Goal: Task Accomplishment & Management: Use online tool/utility

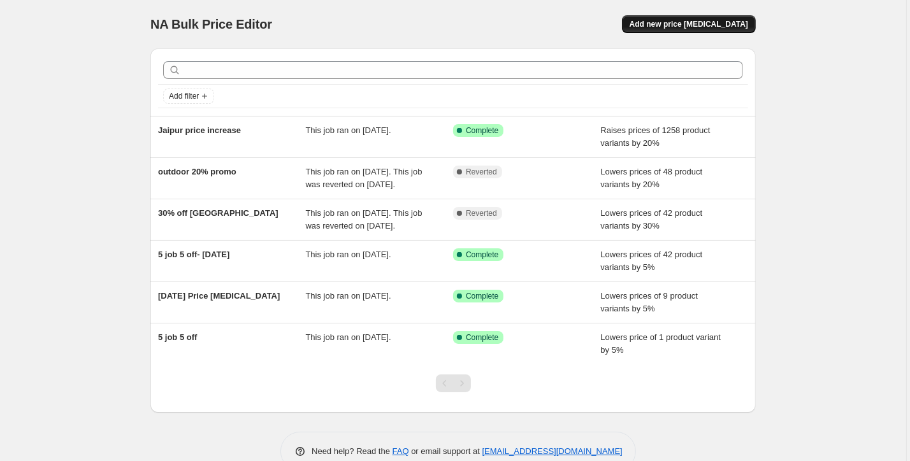
click at [716, 22] on span "Add new price [MEDICAL_DATA]" at bounding box center [689, 24] width 119 height 10
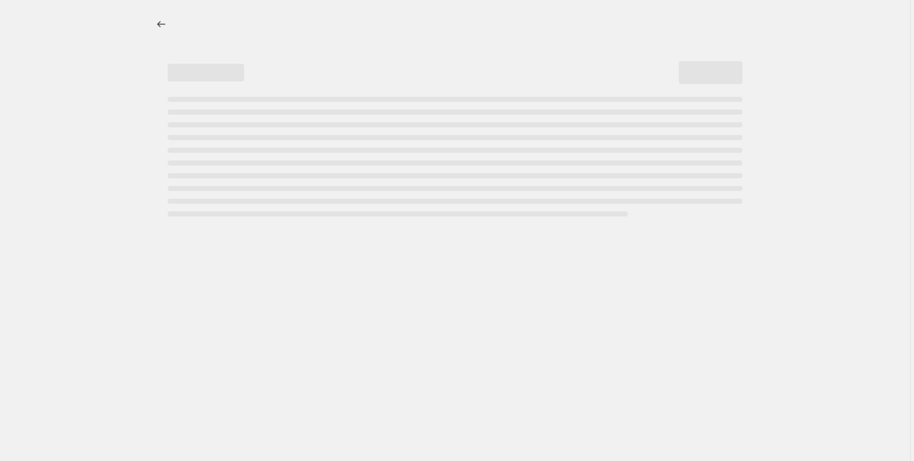
select select "percentage"
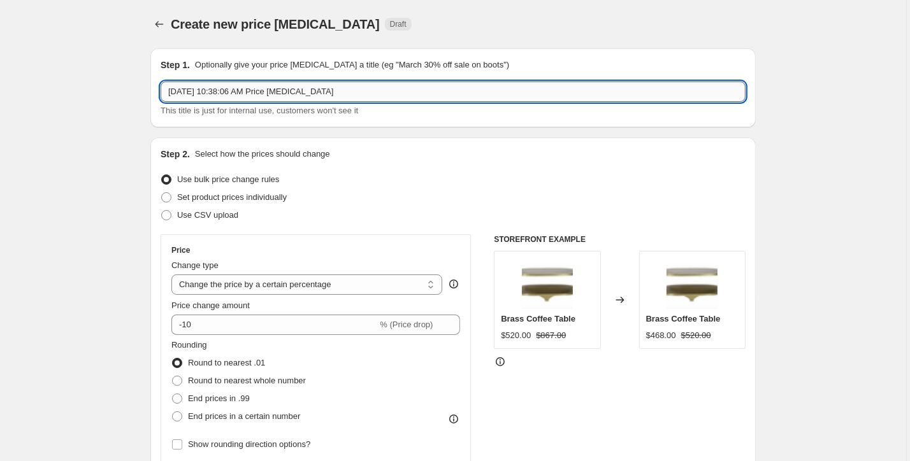
click at [305, 95] on input "Sep 19, 2025 at 10:38:06 AM Price change job" at bounding box center [453, 92] width 585 height 20
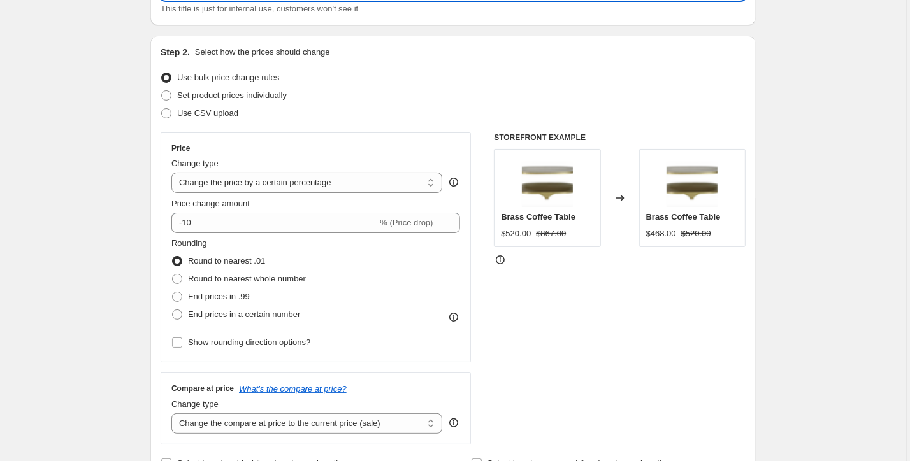
scroll to position [103, 0]
type input "live 9.19"
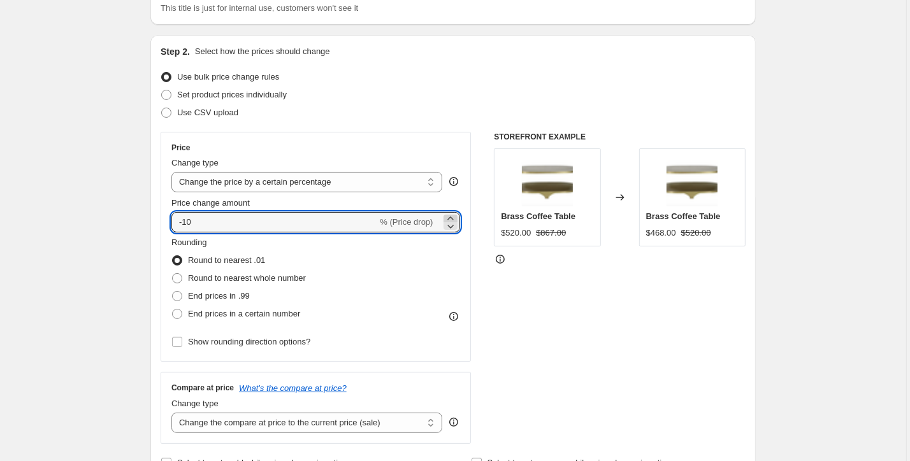
click at [455, 218] on icon at bounding box center [450, 218] width 13 height 13
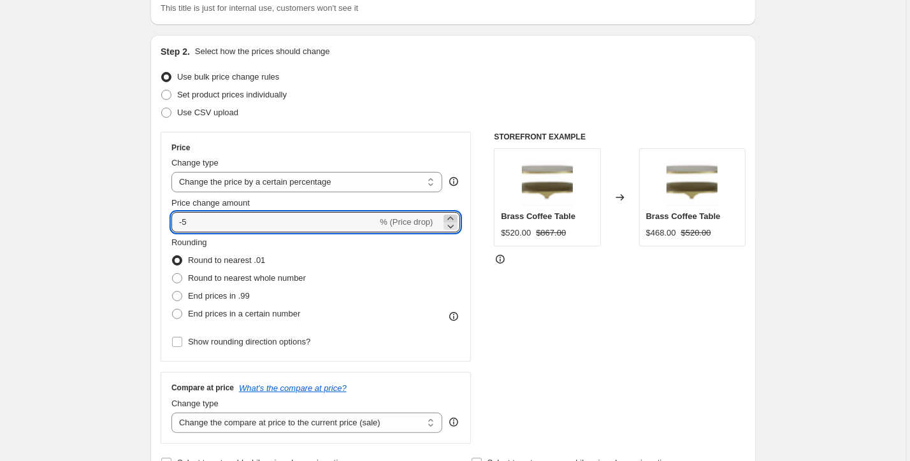
click at [455, 218] on icon at bounding box center [450, 218] width 13 height 13
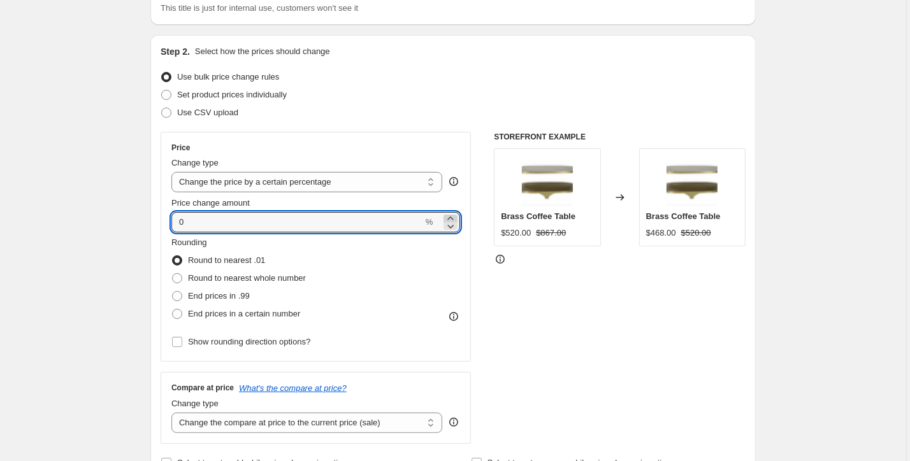
click at [455, 218] on icon at bounding box center [450, 218] width 13 height 13
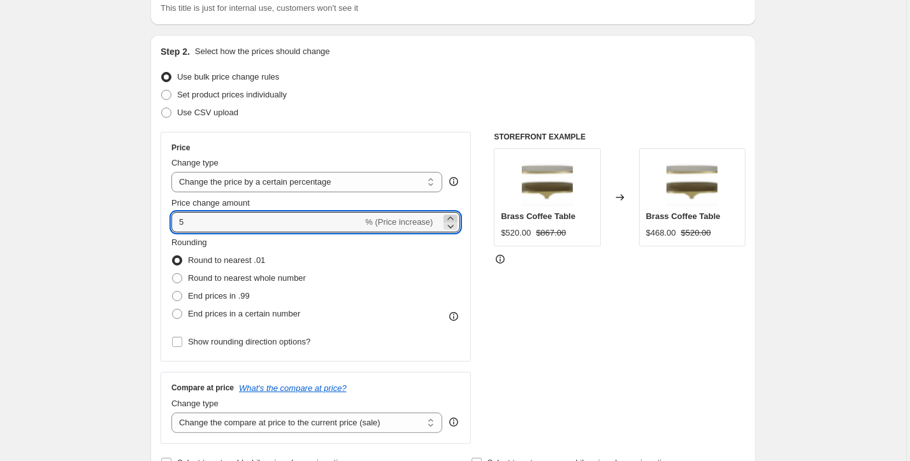
click at [455, 218] on icon at bounding box center [450, 218] width 13 height 13
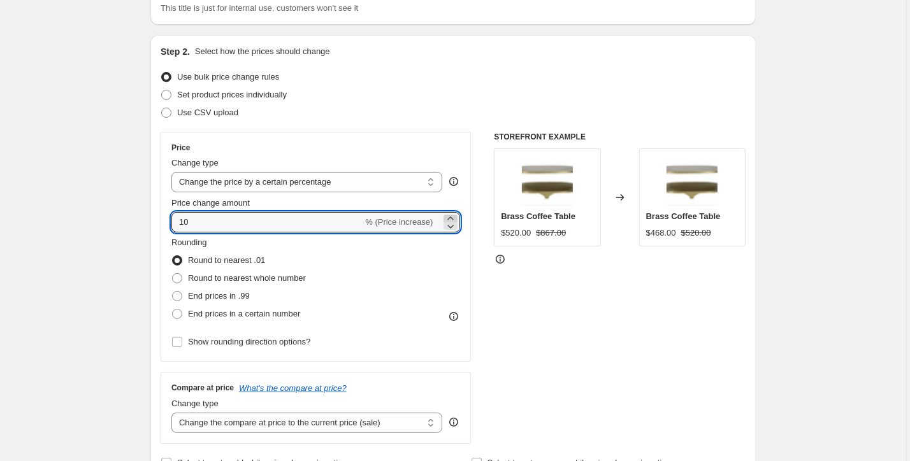
click at [455, 218] on icon at bounding box center [450, 218] width 13 height 13
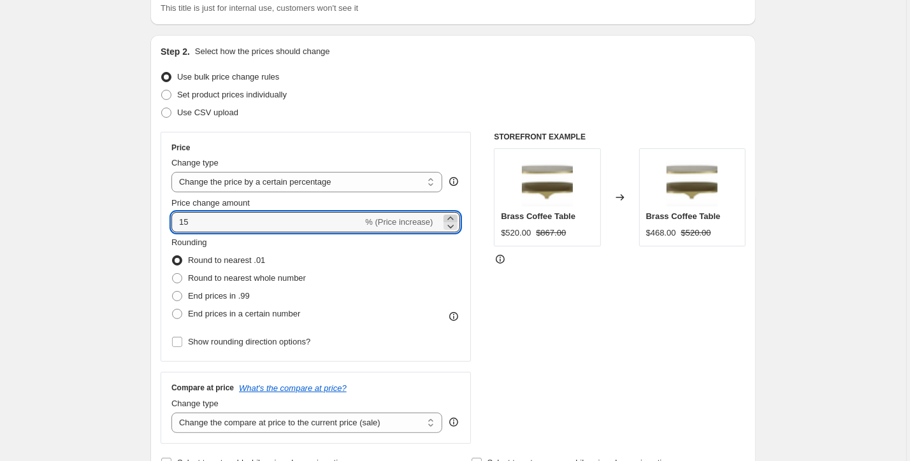
click at [455, 218] on icon at bounding box center [450, 218] width 13 height 13
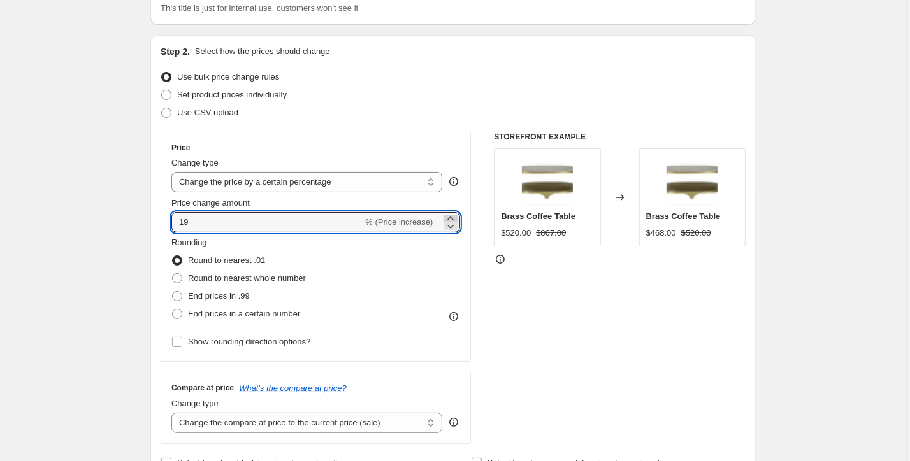
type input "20"
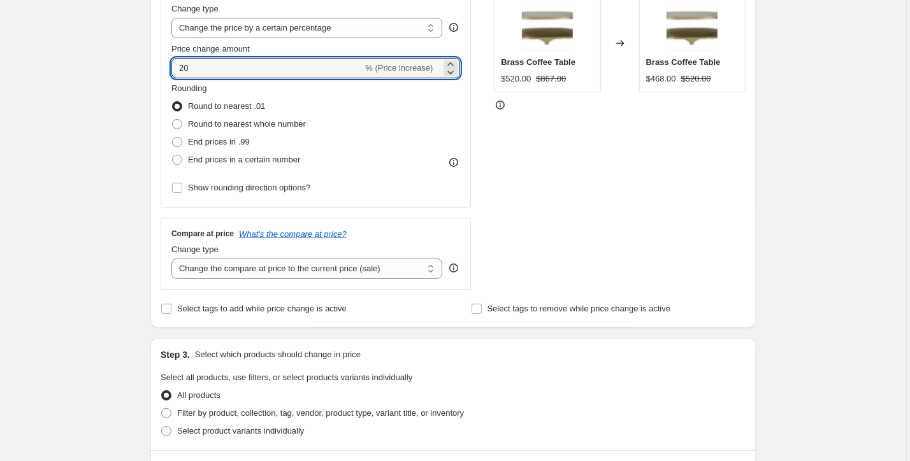
scroll to position [257, 0]
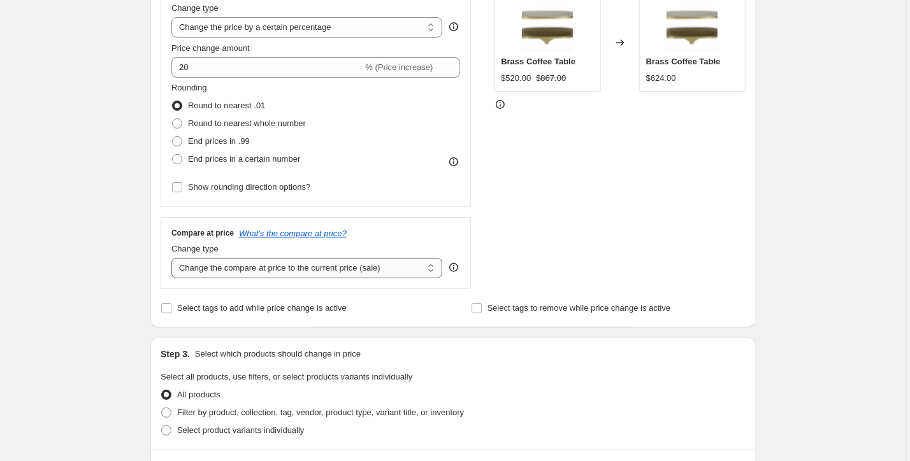
select select "percentage"
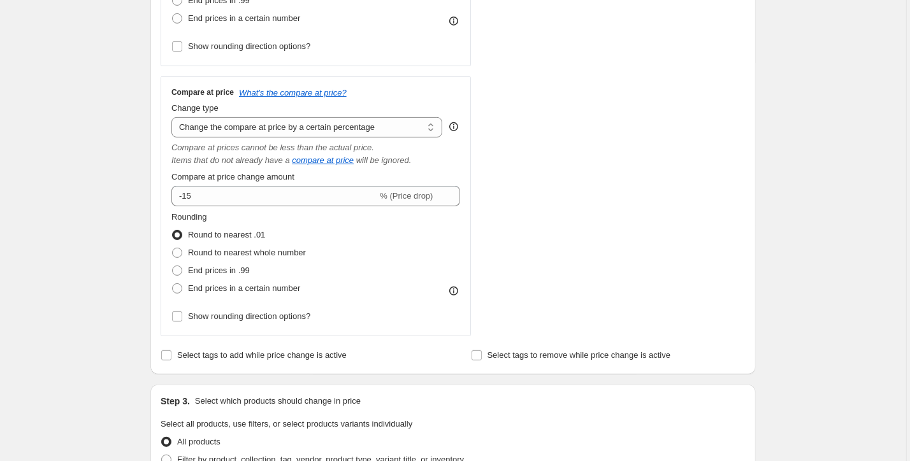
scroll to position [425, 0]
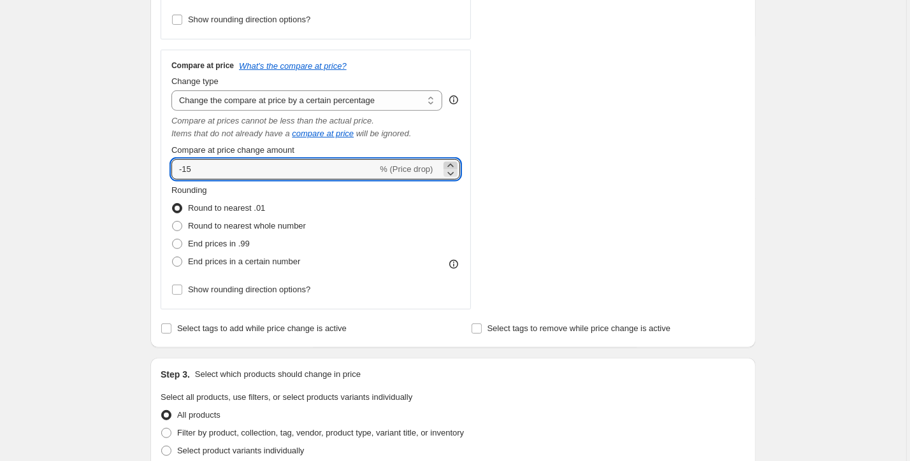
click at [449, 164] on icon at bounding box center [450, 165] width 13 height 13
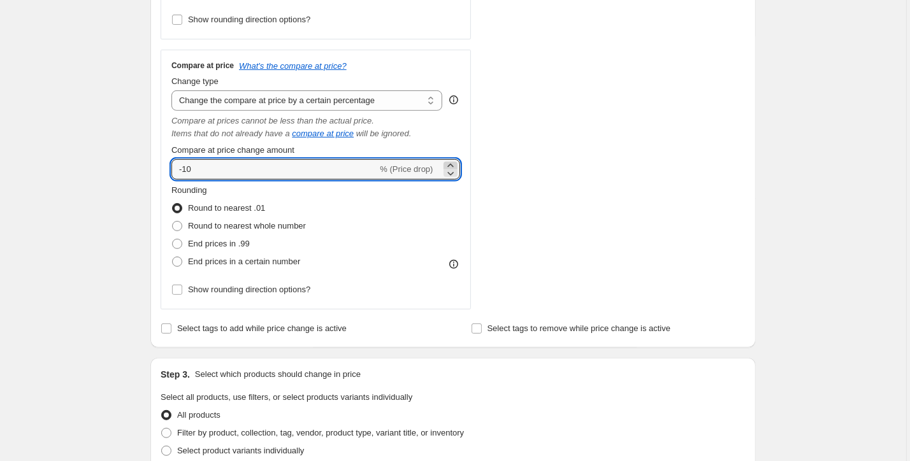
click at [449, 164] on icon at bounding box center [450, 165] width 13 height 13
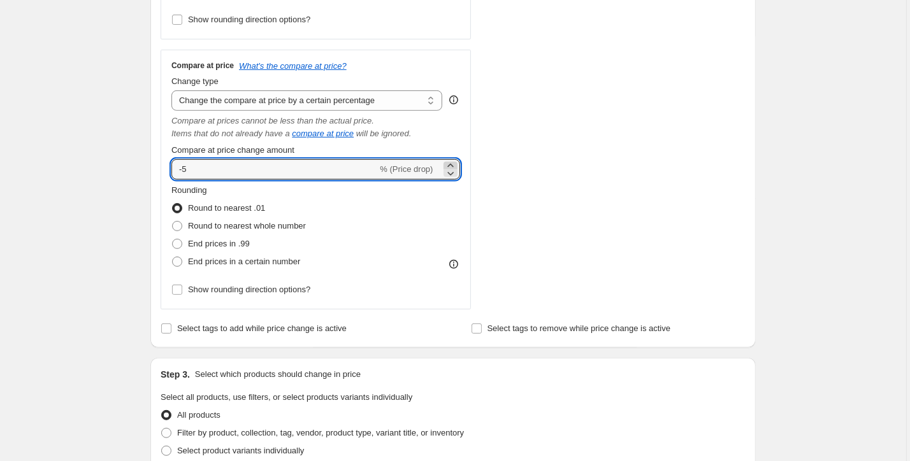
click at [449, 164] on icon at bounding box center [450, 165] width 13 height 13
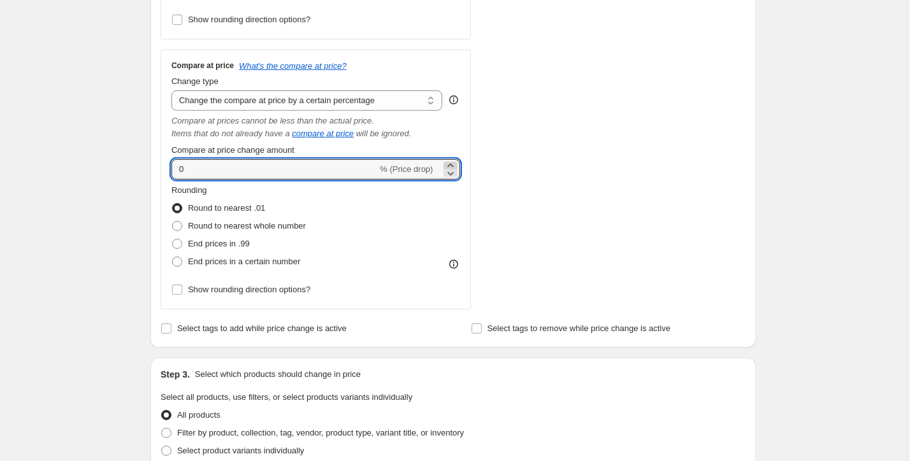
click at [449, 164] on icon at bounding box center [450, 165] width 13 height 13
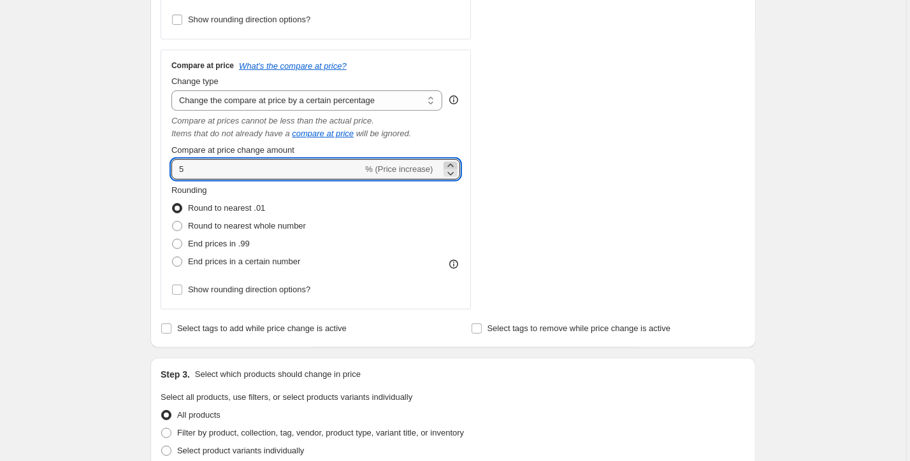
click at [449, 164] on icon at bounding box center [450, 165] width 13 height 13
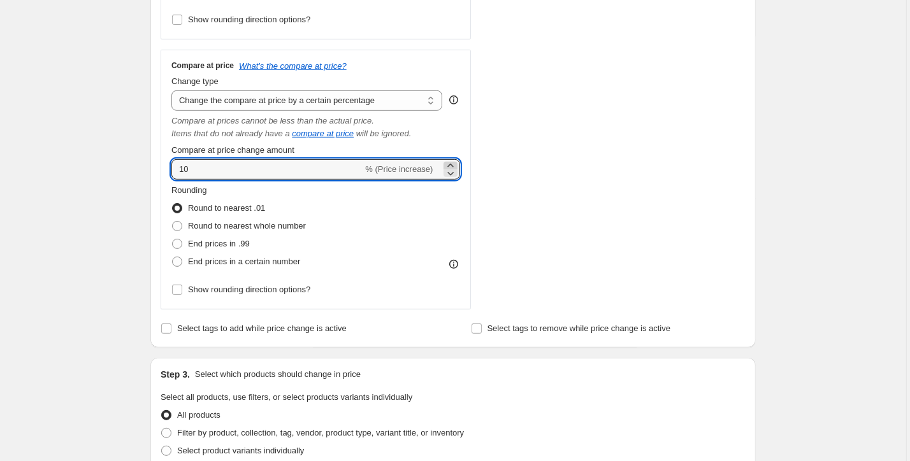
click at [449, 164] on icon at bounding box center [450, 165] width 13 height 13
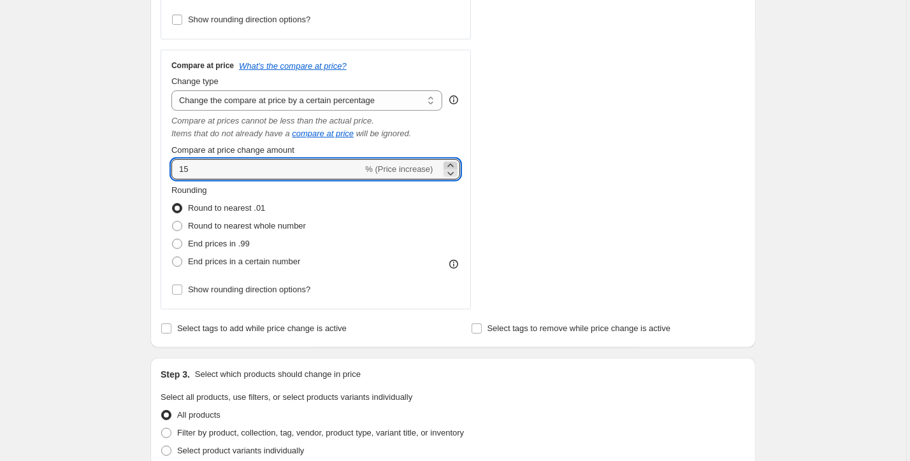
click at [449, 164] on icon at bounding box center [450, 165] width 13 height 13
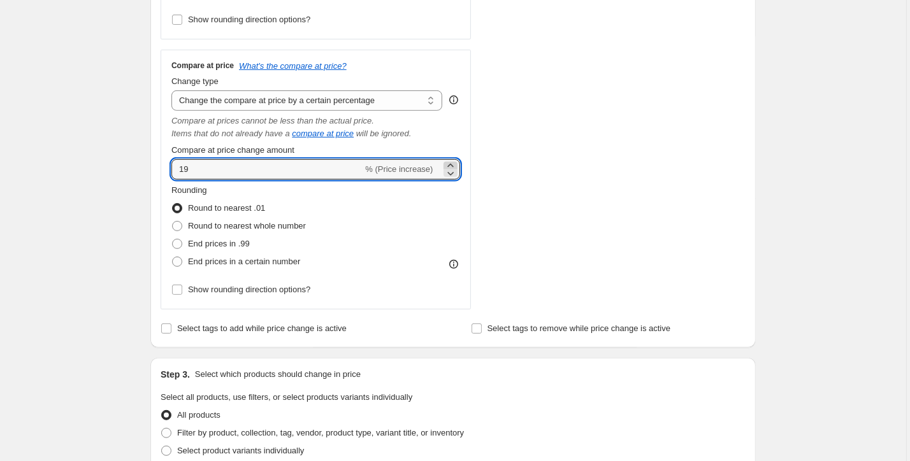
type input "20"
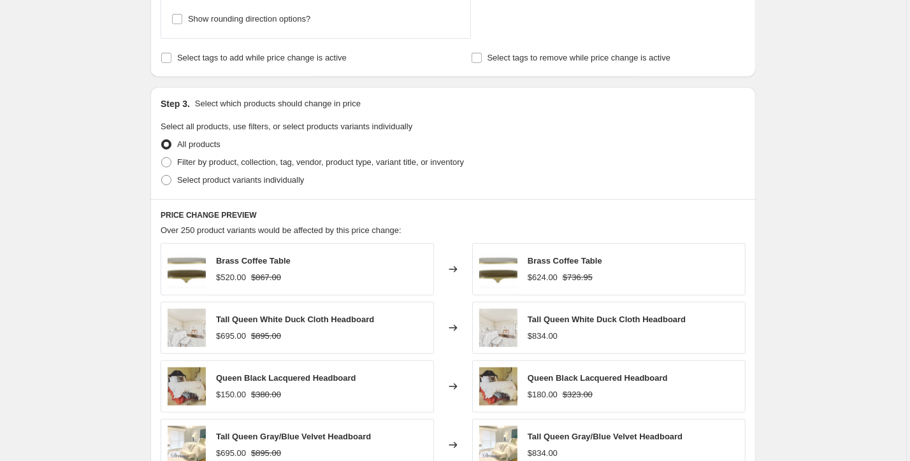
scroll to position [702, 0]
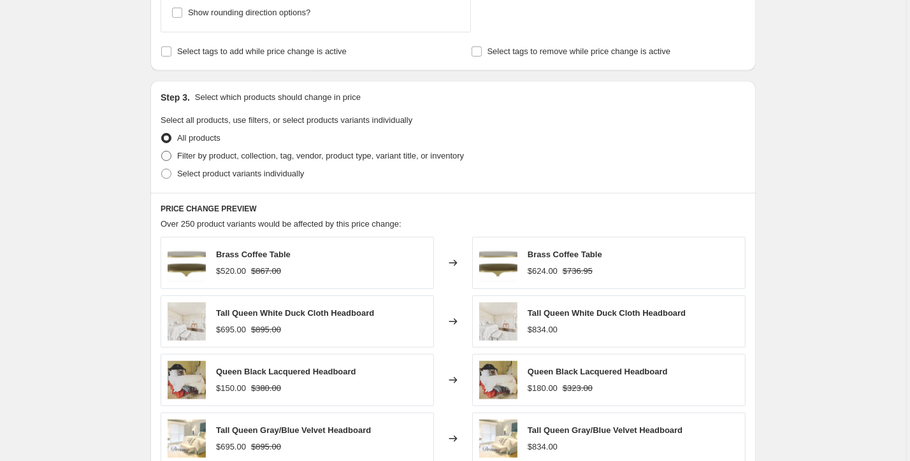
click at [168, 157] on span at bounding box center [166, 156] width 10 height 10
click at [162, 152] on input "Filter by product, collection, tag, vendor, product type, variant title, or inv…" at bounding box center [161, 151] width 1 height 1
radio input "true"
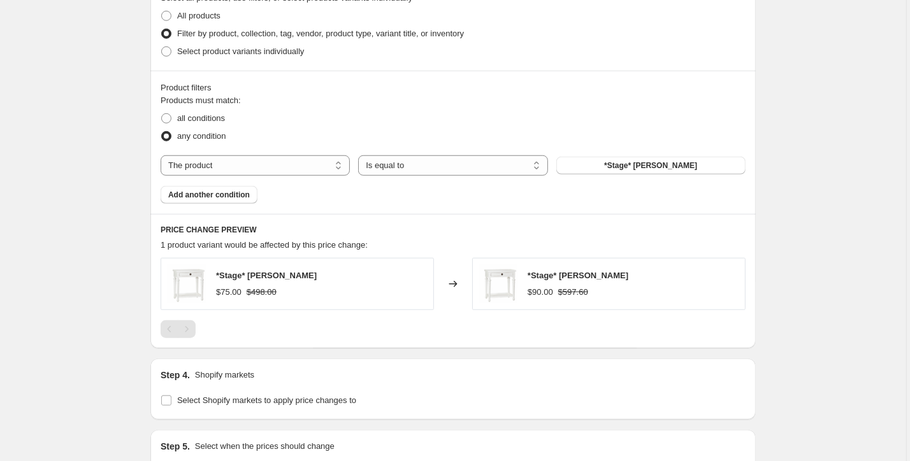
scroll to position [836, 0]
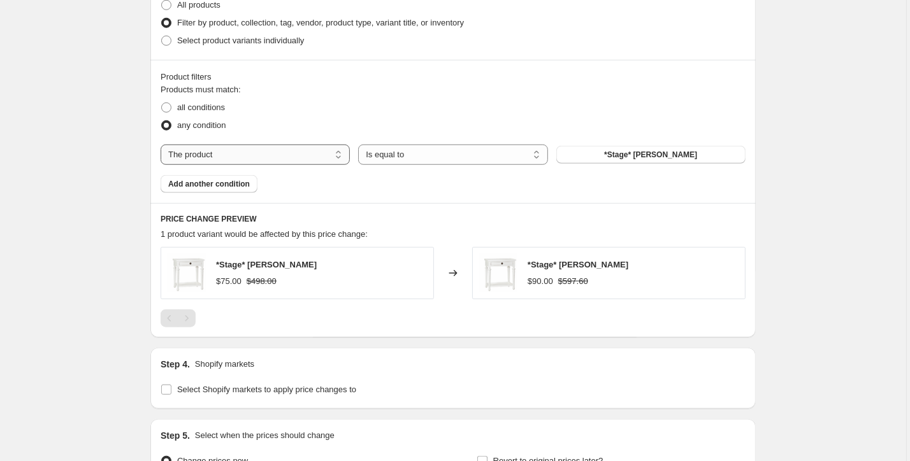
select select "collection"
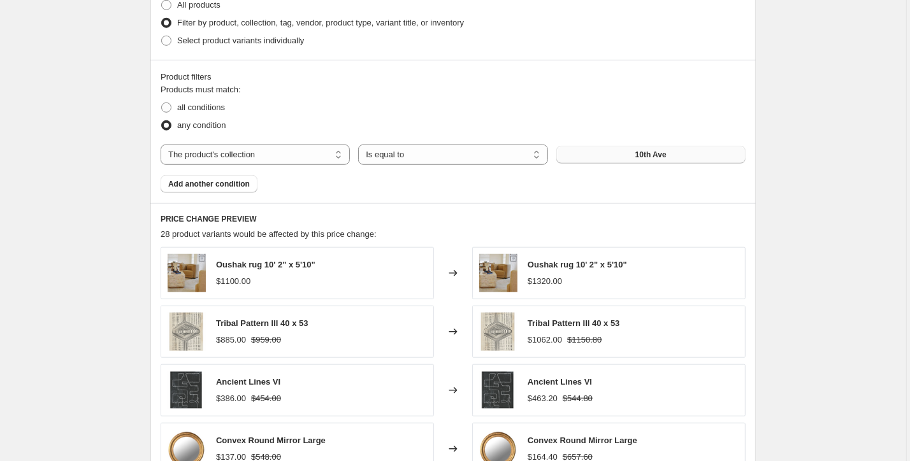
click at [657, 159] on span "10th Ave" at bounding box center [650, 155] width 31 height 10
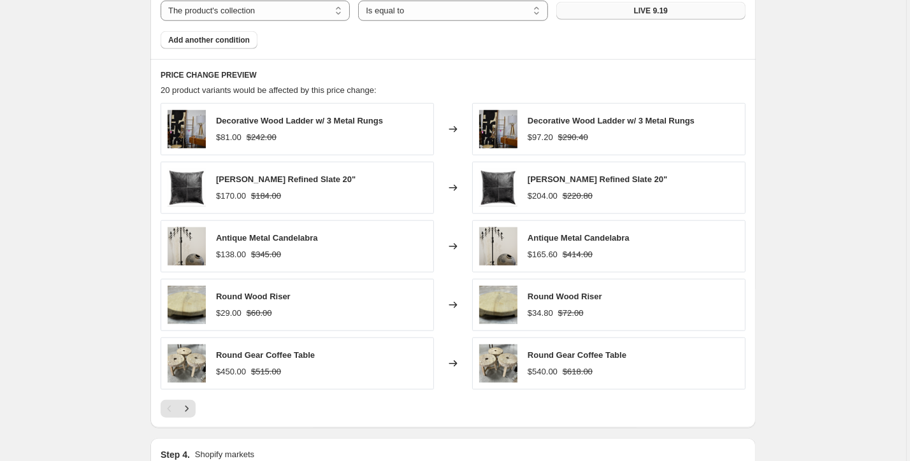
scroll to position [983, 0]
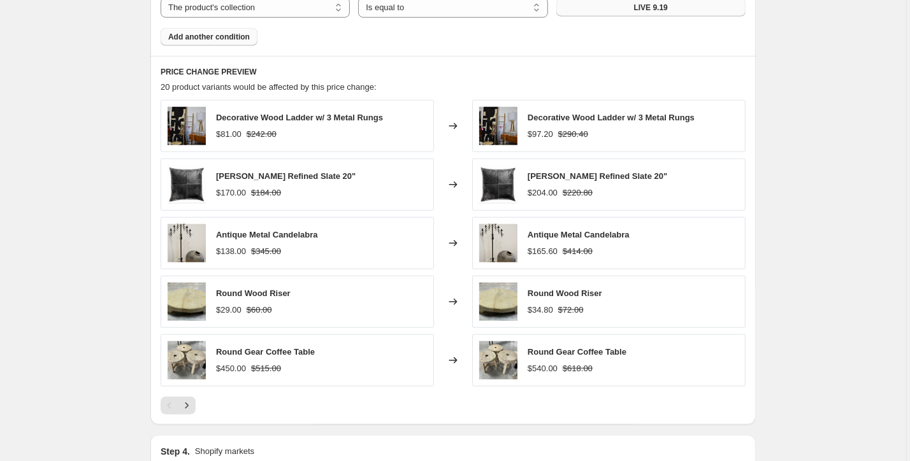
click at [247, 41] on span "Add another condition" at bounding box center [209, 37] width 82 height 10
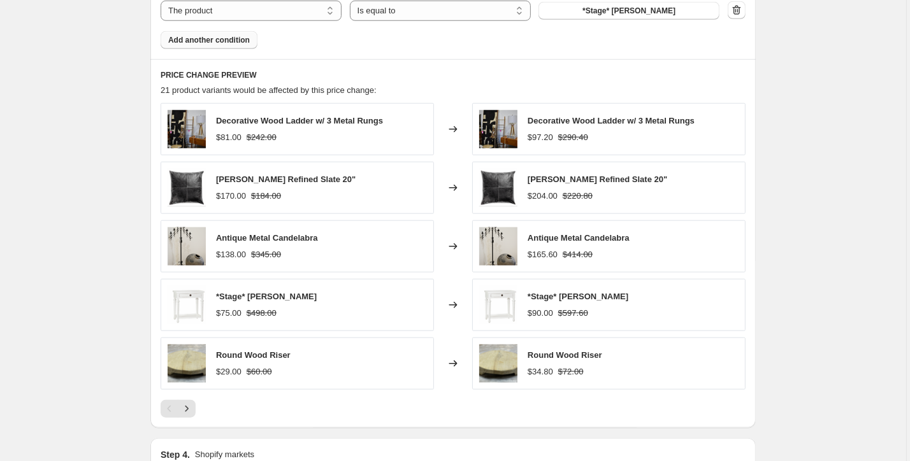
scroll to position [1008, 0]
click at [192, 411] on icon "Next" at bounding box center [186, 408] width 13 height 13
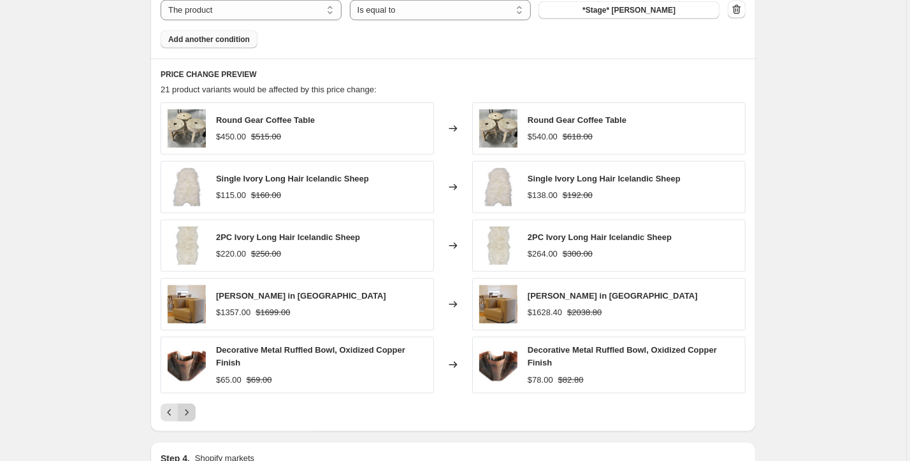
click at [189, 417] on icon "Next" at bounding box center [186, 413] width 13 height 13
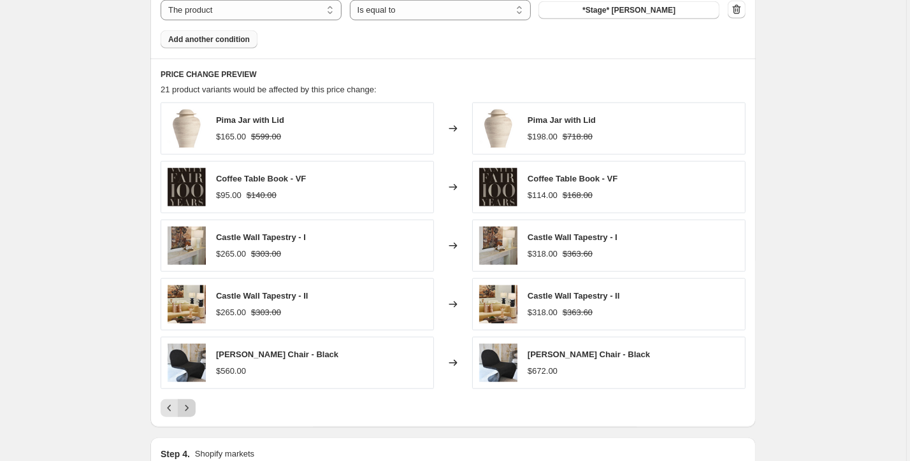
click at [189, 415] on icon "Next" at bounding box center [186, 408] width 13 height 13
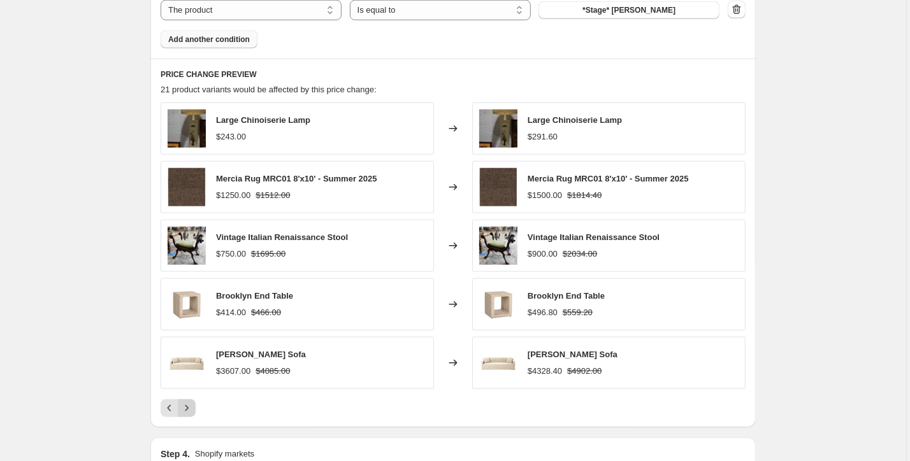
click at [189, 415] on icon "Next" at bounding box center [186, 408] width 13 height 13
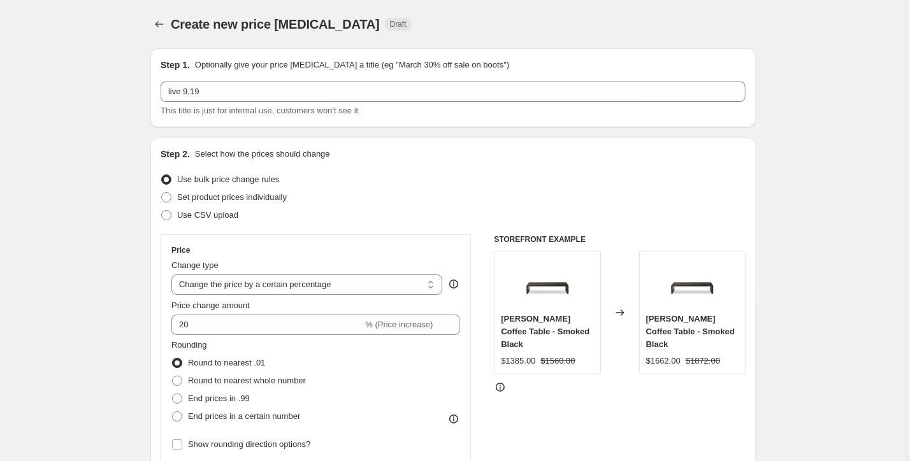
scroll to position [0, 0]
click at [162, 24] on icon "Price change jobs" at bounding box center [159, 24] width 13 height 13
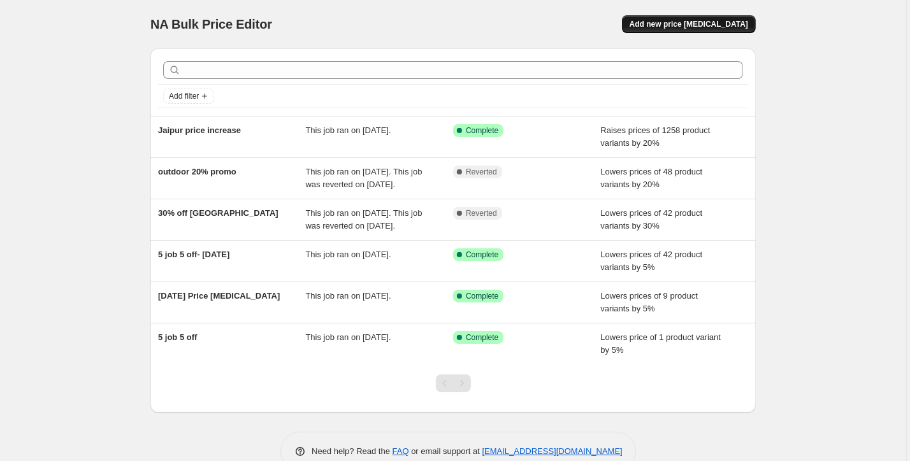
click at [660, 23] on span "Add new price [MEDICAL_DATA]" at bounding box center [689, 24] width 119 height 10
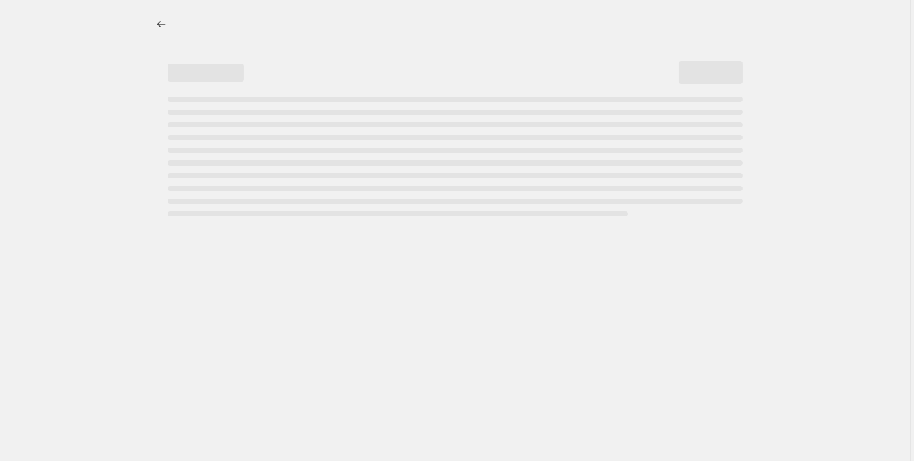
select select "percentage"
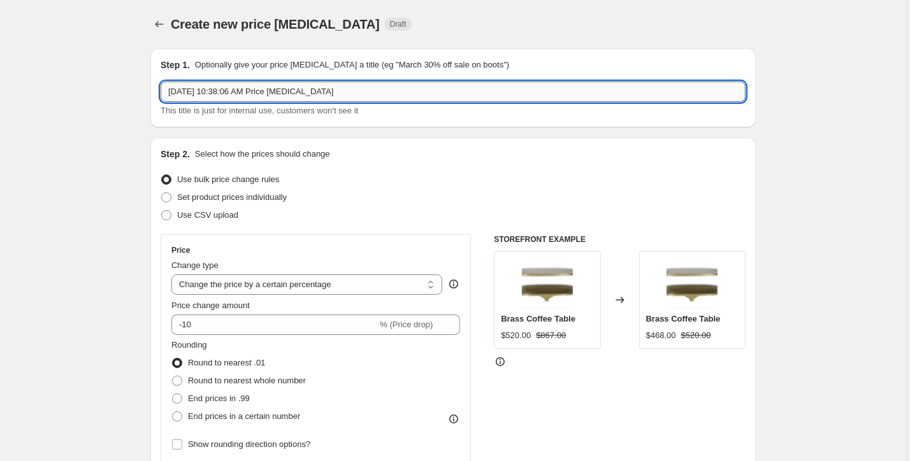
click at [417, 91] on input "Sep 19, 2025 at 10:38:06 AM Price change job" at bounding box center [453, 92] width 585 height 20
type input "Live 9.19"
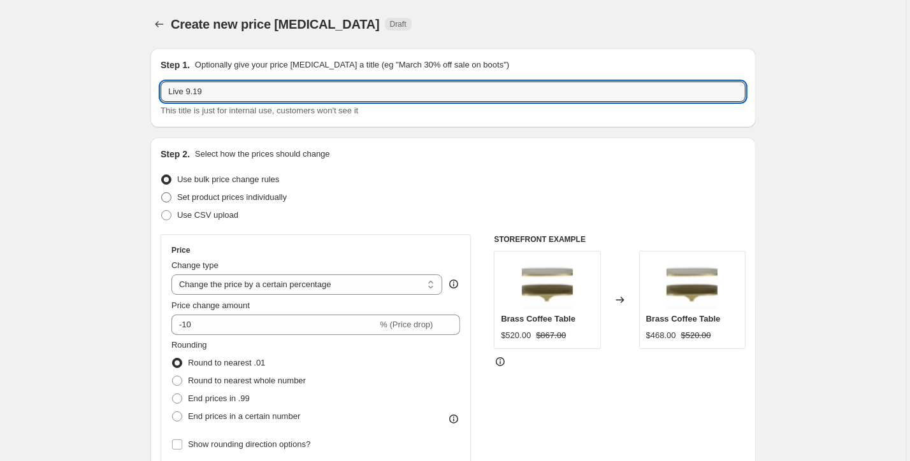
click at [168, 199] on span at bounding box center [166, 197] width 10 height 10
click at [162, 193] on input "Set product prices individually" at bounding box center [161, 192] width 1 height 1
radio input "true"
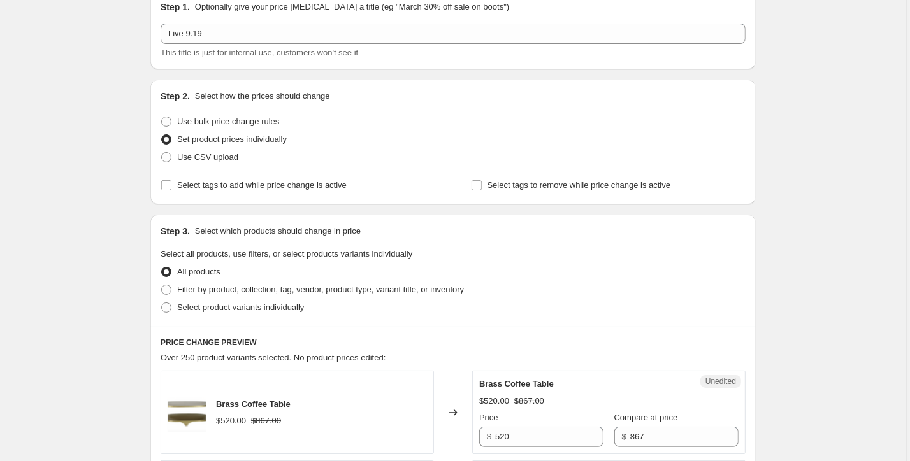
scroll to position [59, 0]
click at [166, 289] on span at bounding box center [166, 289] width 10 height 10
click at [162, 285] on input "Filter by product, collection, tag, vendor, product type, variant title, or inv…" at bounding box center [161, 284] width 1 height 1
radio input "true"
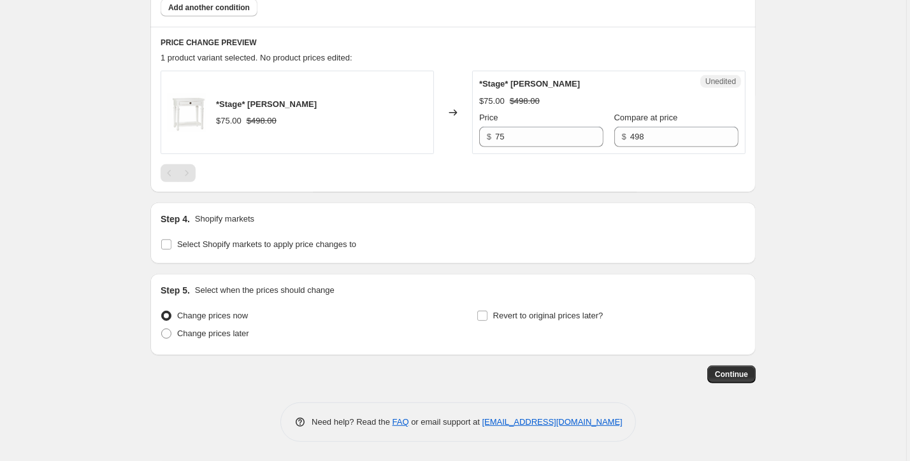
scroll to position [503, 0]
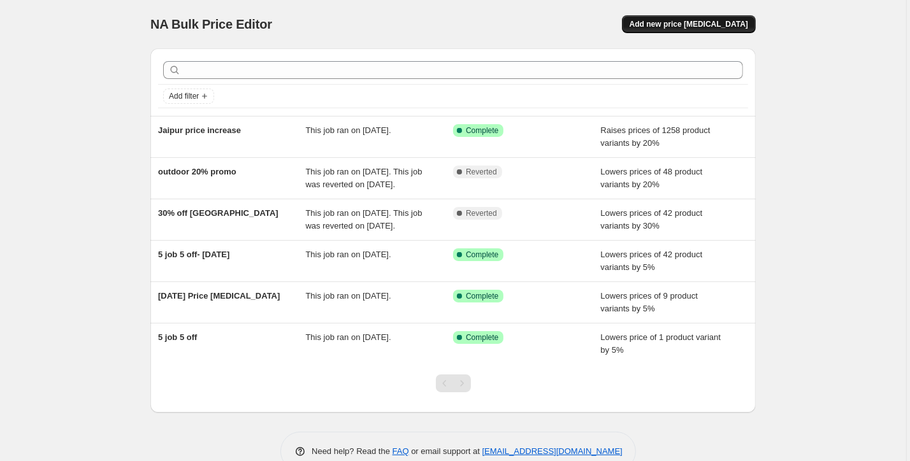
click at [680, 22] on span "Add new price [MEDICAL_DATA]" at bounding box center [689, 24] width 119 height 10
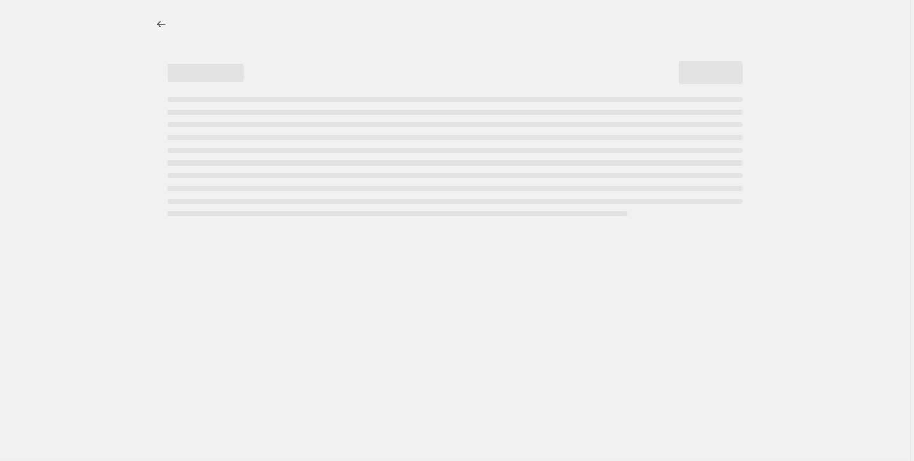
select select "percentage"
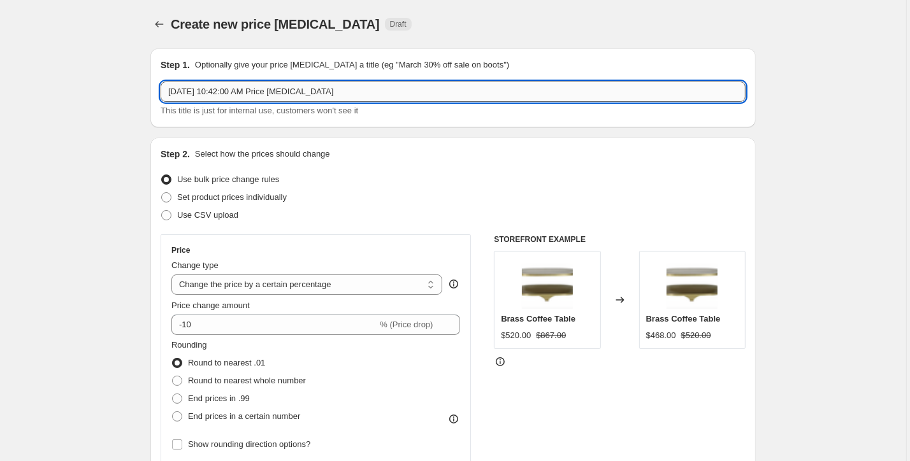
click at [377, 88] on input "[DATE] 10:42:00 AM Price [MEDICAL_DATA]" at bounding box center [453, 92] width 585 height 20
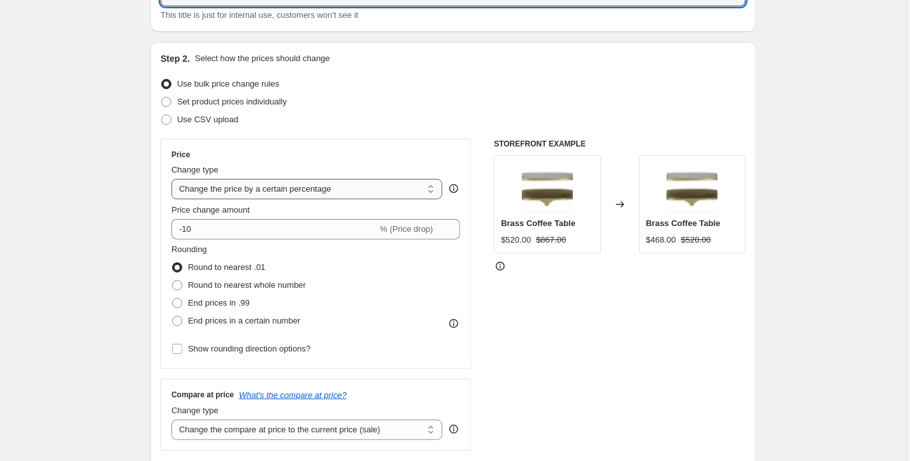
type input "live 9.19"
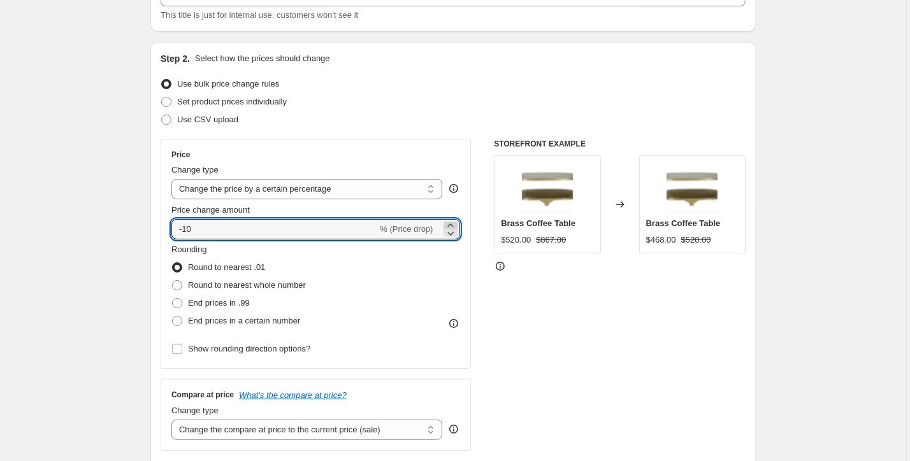
click at [449, 224] on icon at bounding box center [450, 225] width 13 height 13
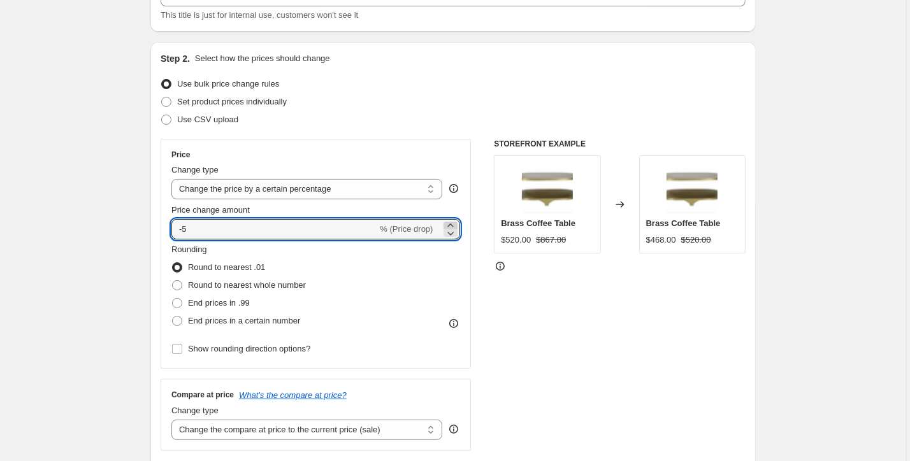
click at [449, 224] on icon at bounding box center [450, 225] width 13 height 13
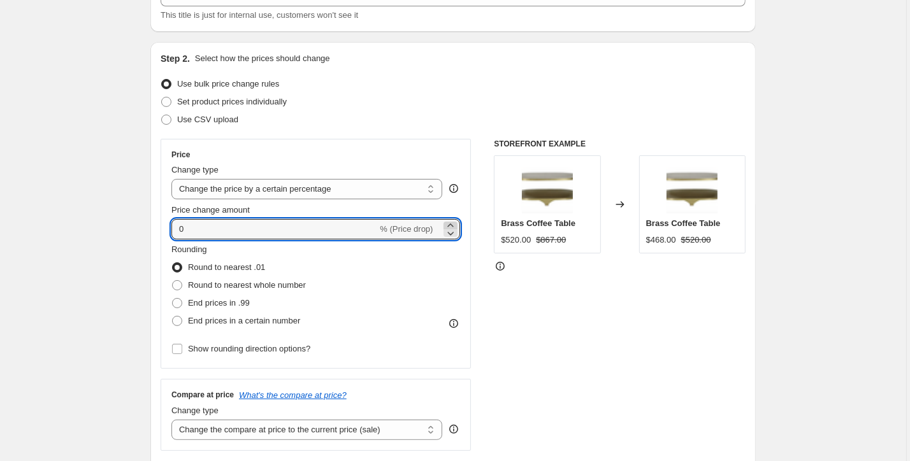
click at [449, 224] on icon at bounding box center [450, 225] width 13 height 13
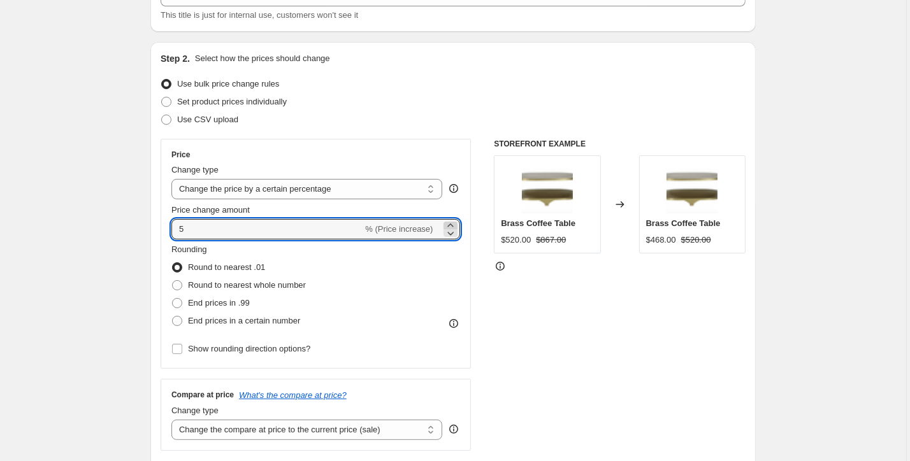
click at [449, 224] on icon at bounding box center [450, 225] width 13 height 13
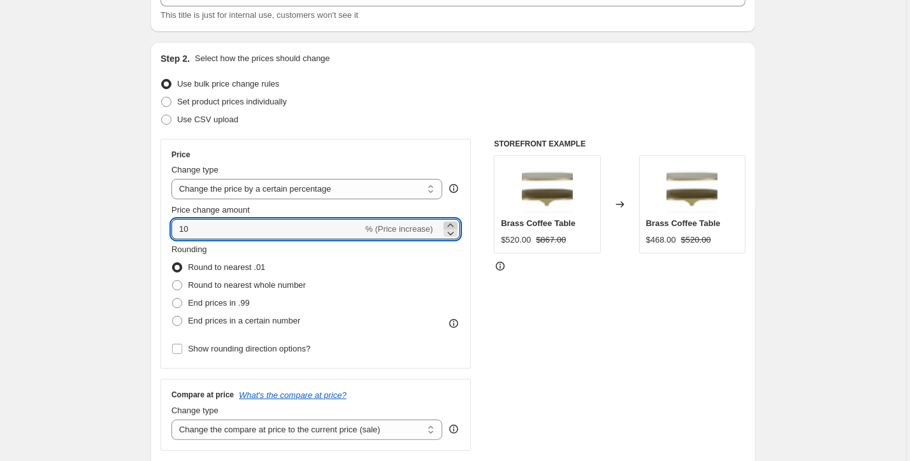
click at [449, 224] on icon at bounding box center [450, 225] width 13 height 13
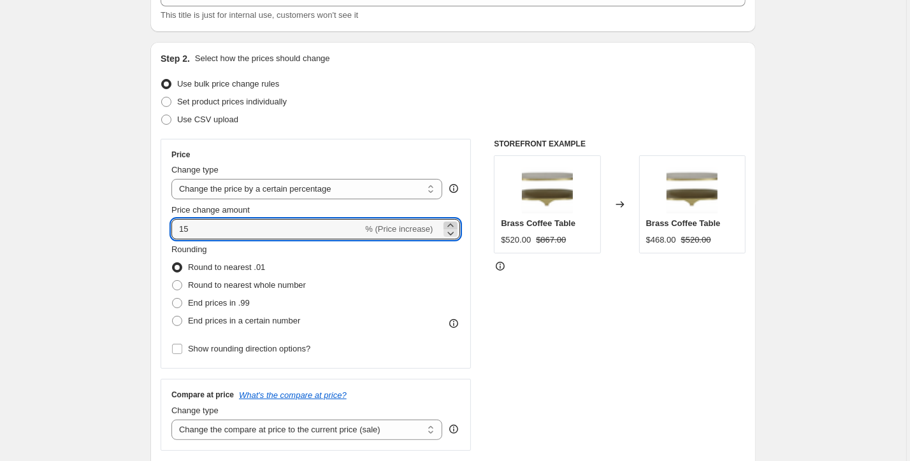
click at [449, 224] on icon at bounding box center [450, 225] width 13 height 13
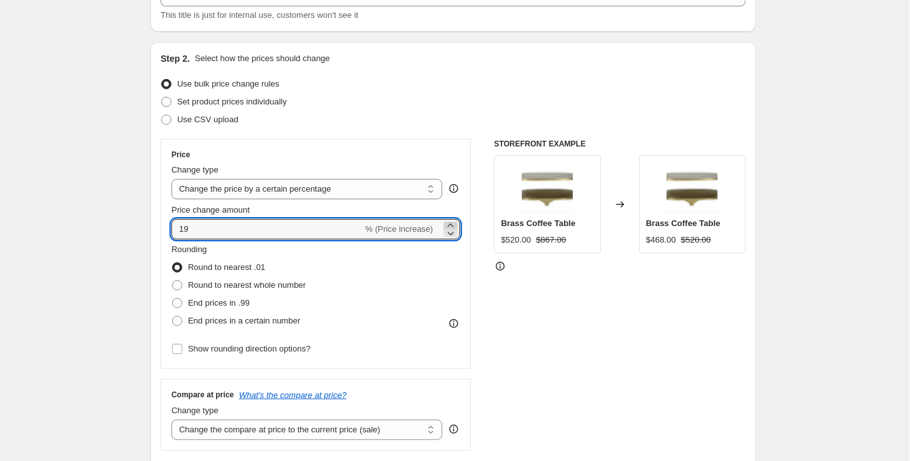
type input "20"
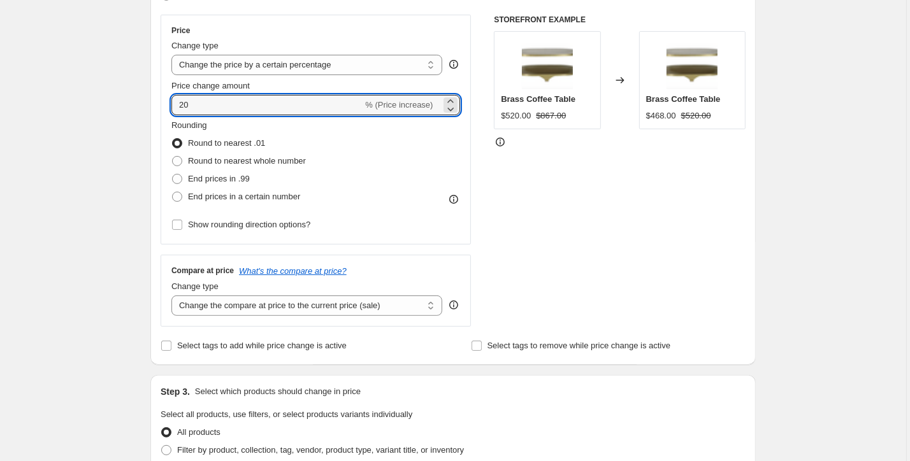
scroll to position [226, 0]
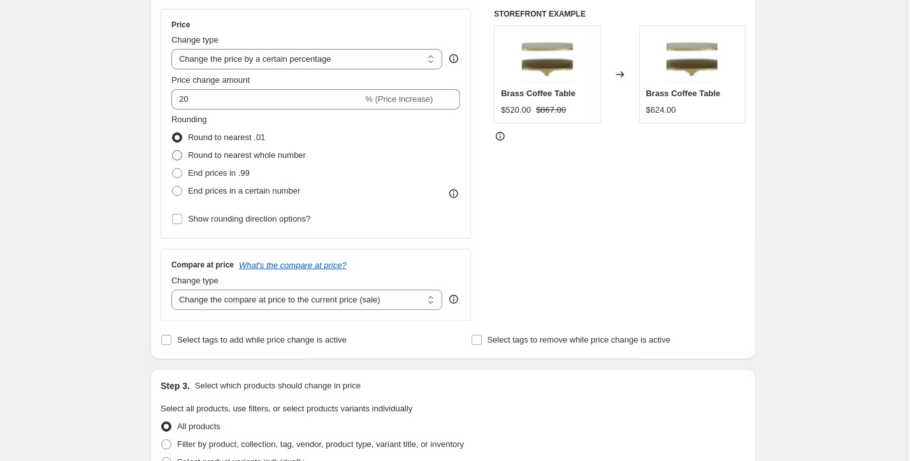
click at [179, 156] on span at bounding box center [177, 155] width 10 height 10
click at [173, 151] on input "Round to nearest whole number" at bounding box center [172, 150] width 1 height 1
radio input "true"
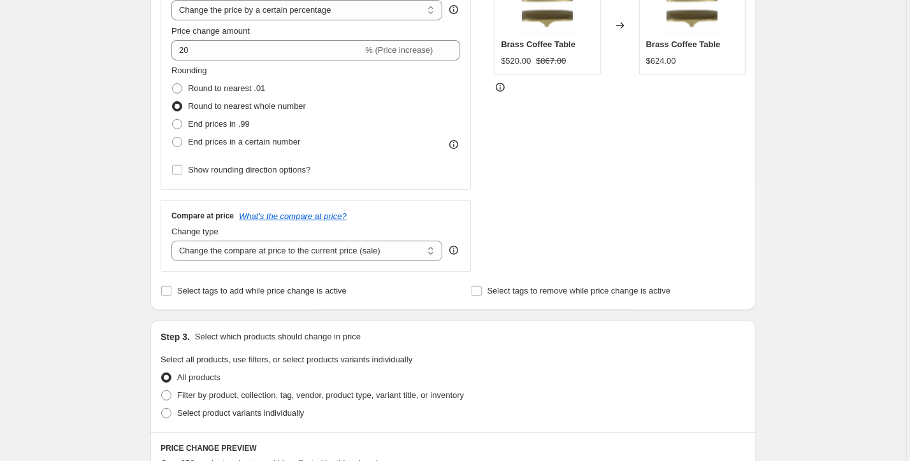
scroll to position [286, 0]
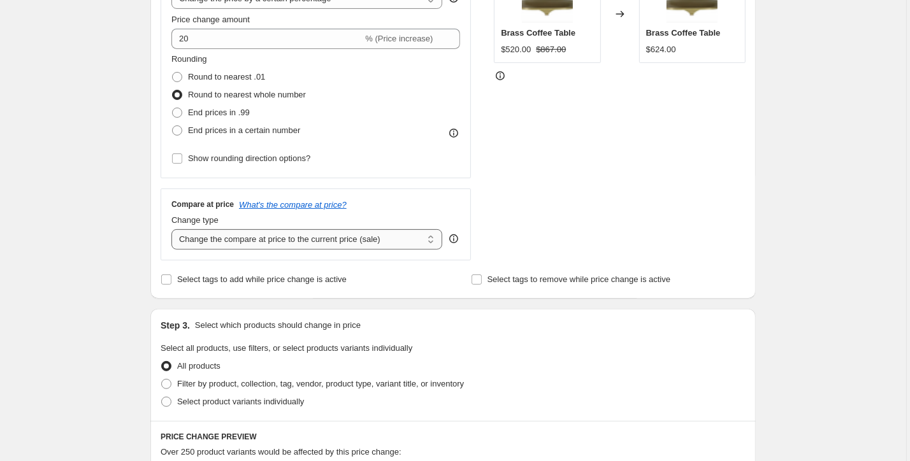
select select "percentage"
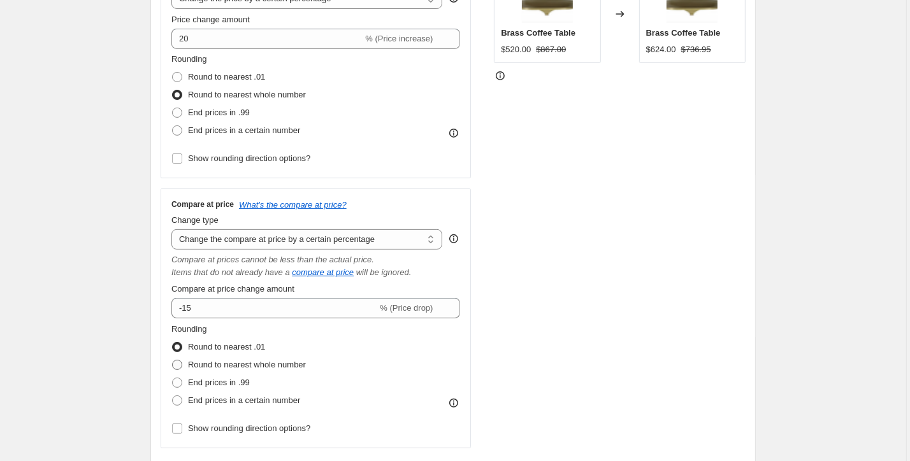
click at [181, 365] on span at bounding box center [177, 365] width 10 height 10
click at [173, 361] on input "Round to nearest whole number" at bounding box center [172, 360] width 1 height 1
radio input "true"
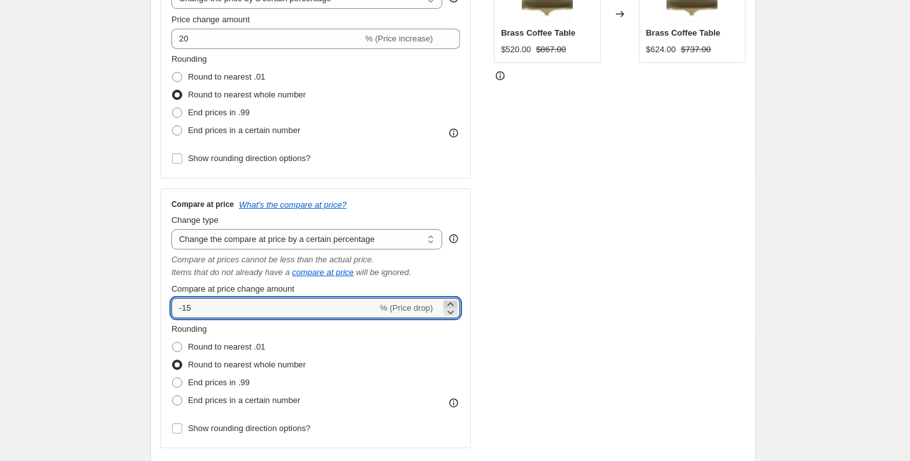
click at [451, 305] on icon at bounding box center [450, 304] width 13 height 13
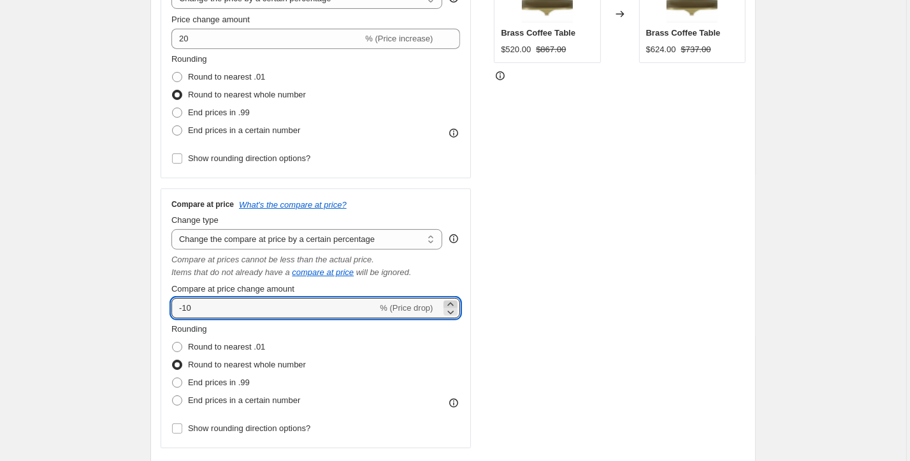
click at [451, 305] on icon at bounding box center [450, 304] width 13 height 13
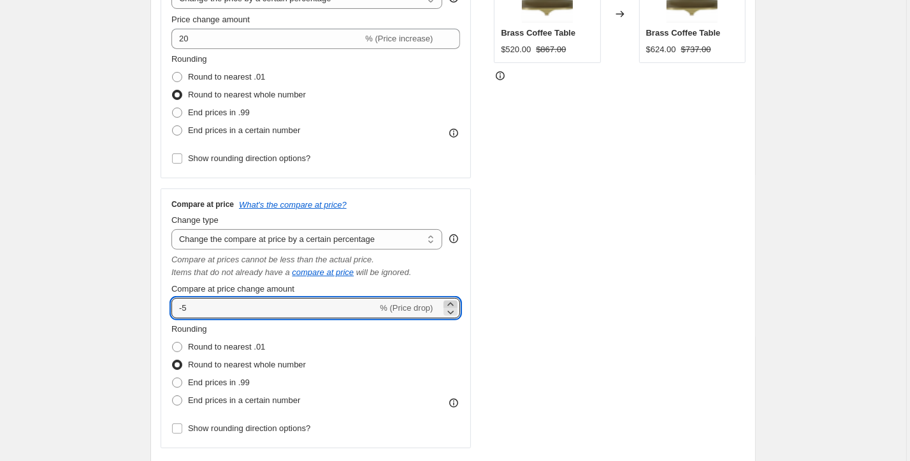
click at [451, 305] on icon at bounding box center [450, 304] width 13 height 13
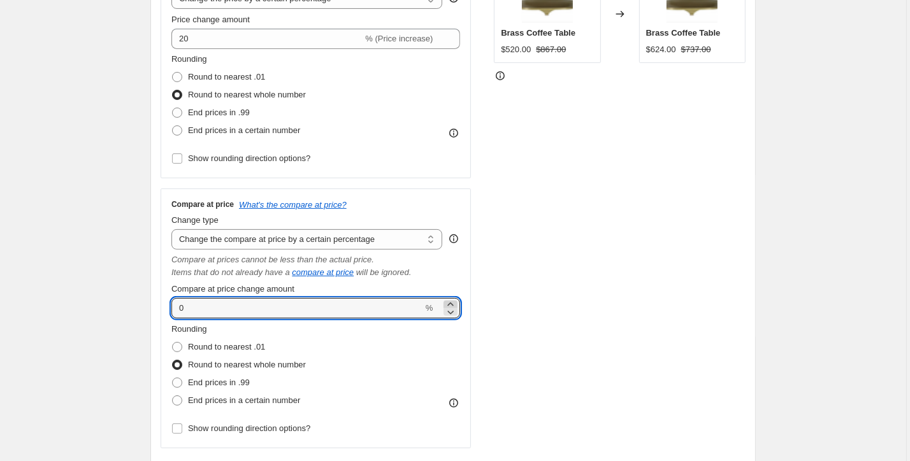
click at [451, 305] on icon at bounding box center [450, 304] width 13 height 13
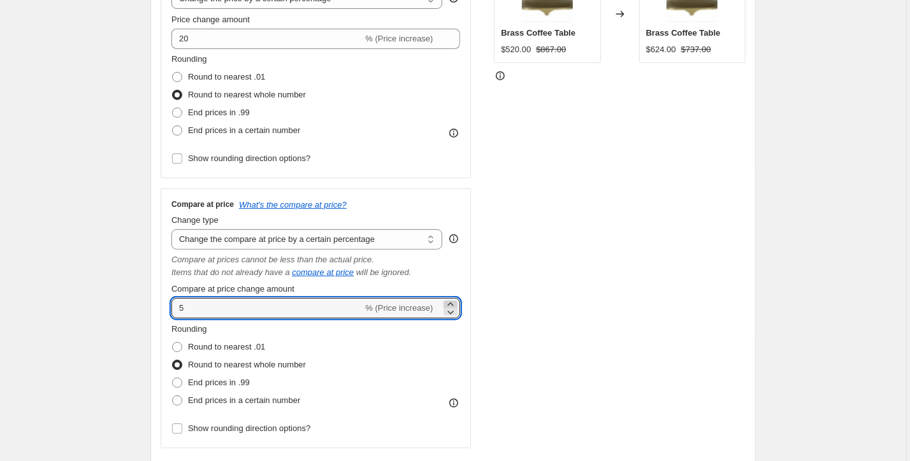
click at [451, 305] on icon at bounding box center [450, 304] width 13 height 13
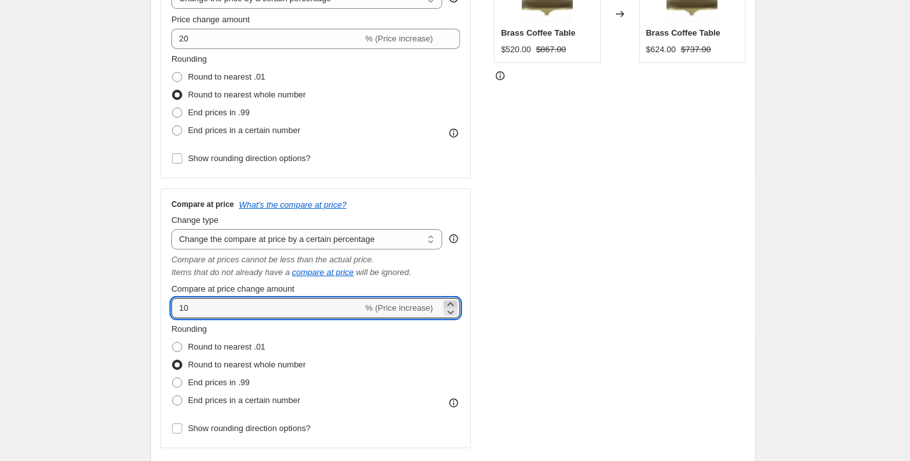
click at [451, 305] on icon at bounding box center [450, 304] width 13 height 13
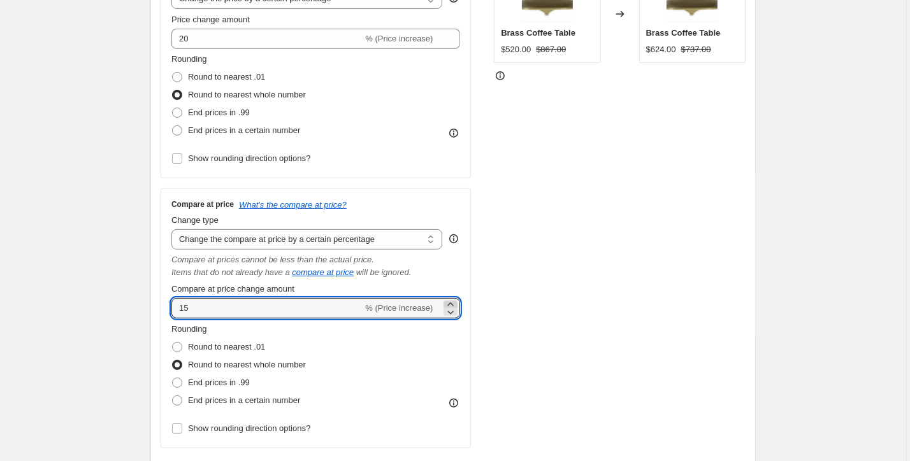
click at [451, 305] on icon at bounding box center [450, 304] width 13 height 13
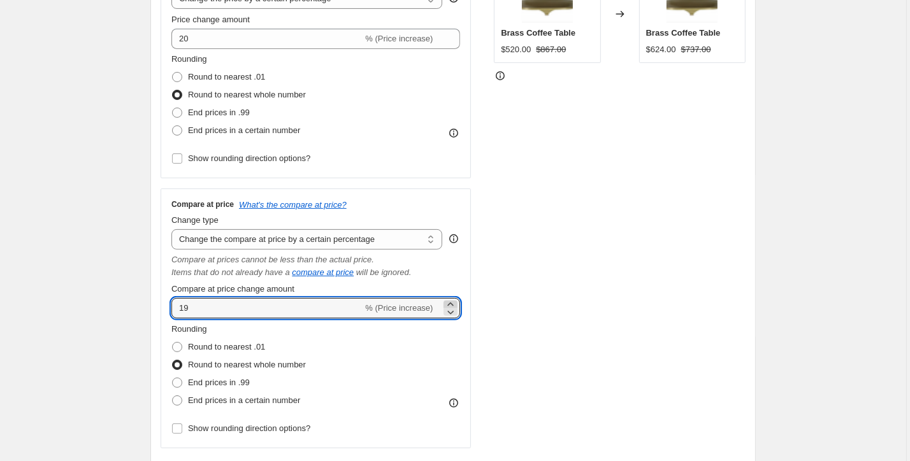
type input "20"
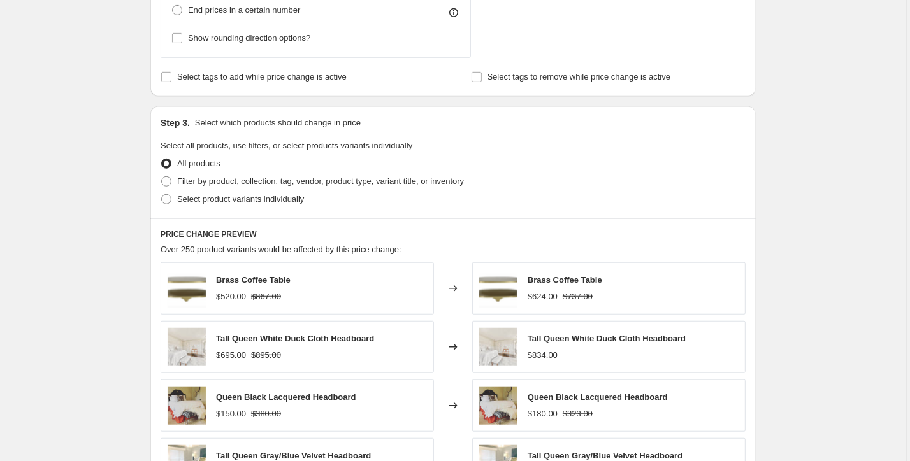
scroll to position [683, 0]
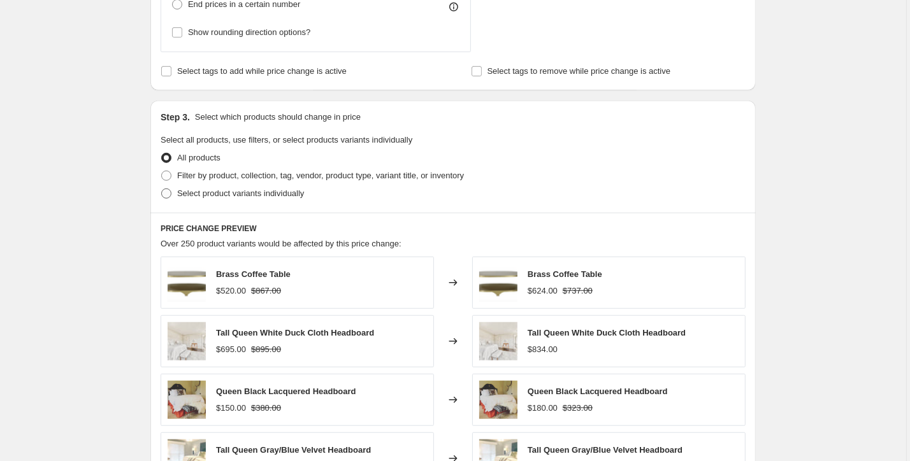
click at [176, 194] on label "Select product variants individually" at bounding box center [232, 194] width 143 height 18
click at [162, 189] on input "Select product variants individually" at bounding box center [161, 189] width 1 height 1
radio input "true"
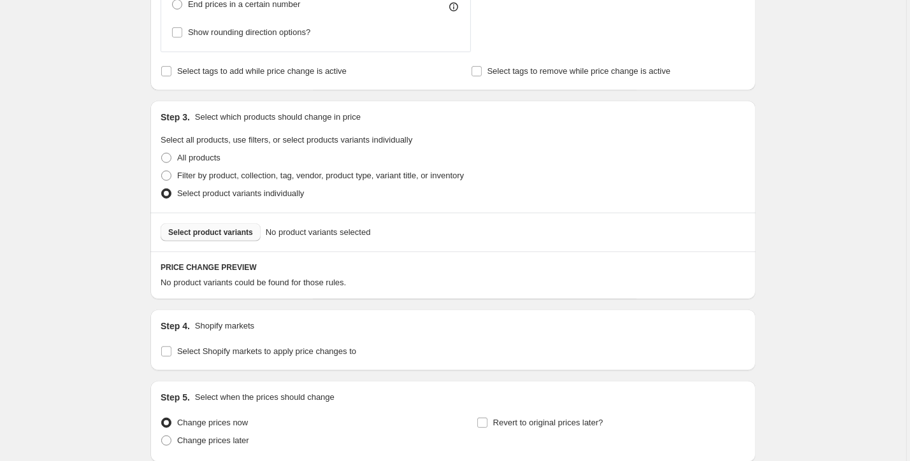
click at [245, 239] on button "Select product variants" at bounding box center [211, 233] width 100 height 18
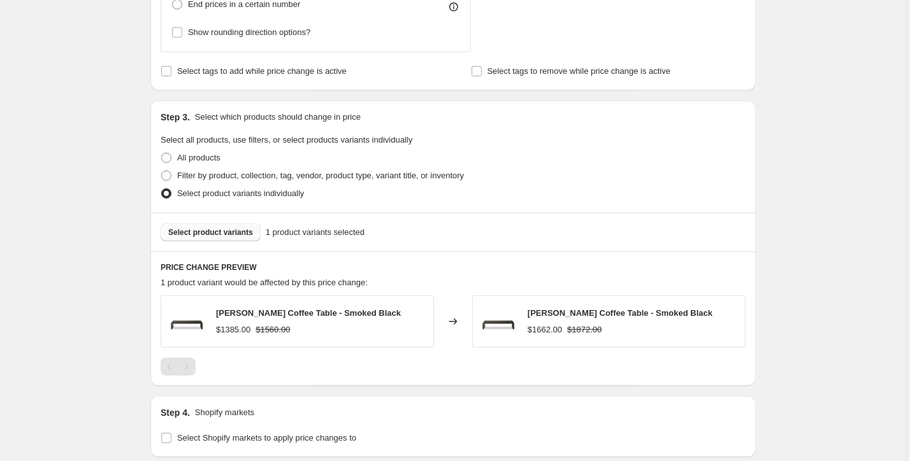
click at [235, 233] on span "Select product variants" at bounding box center [210, 233] width 85 height 10
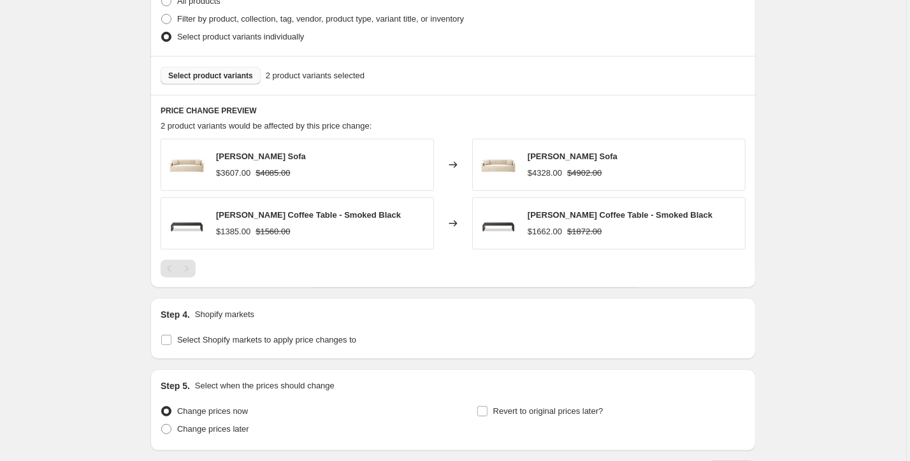
scroll to position [771, 0]
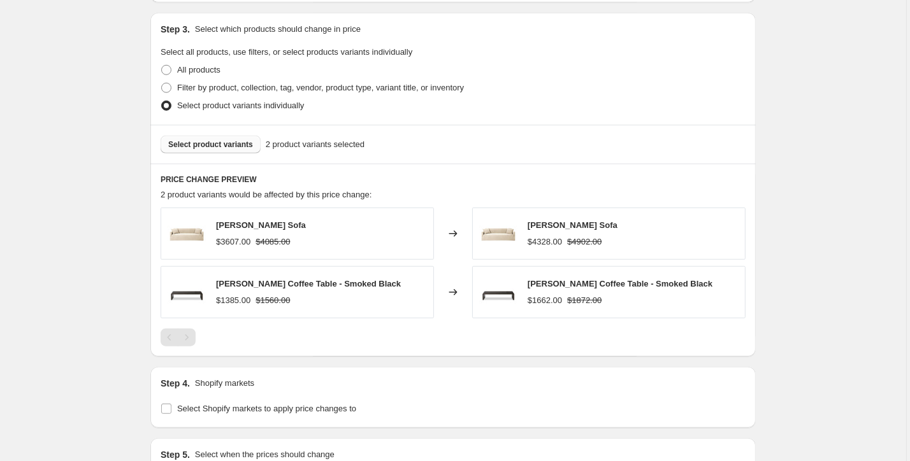
click at [231, 142] on span "Select product variants" at bounding box center [210, 145] width 85 height 10
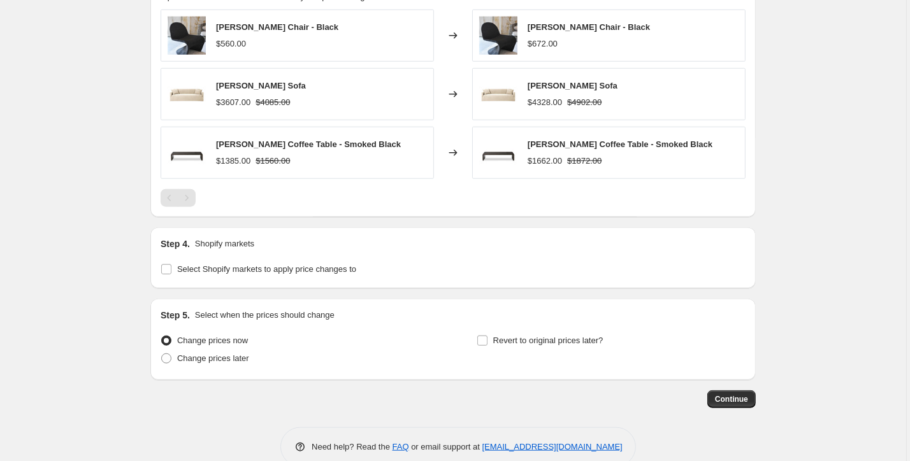
scroll to position [969, 0]
click at [168, 274] on input "Select Shopify markets to apply price changes to" at bounding box center [166, 269] width 10 height 10
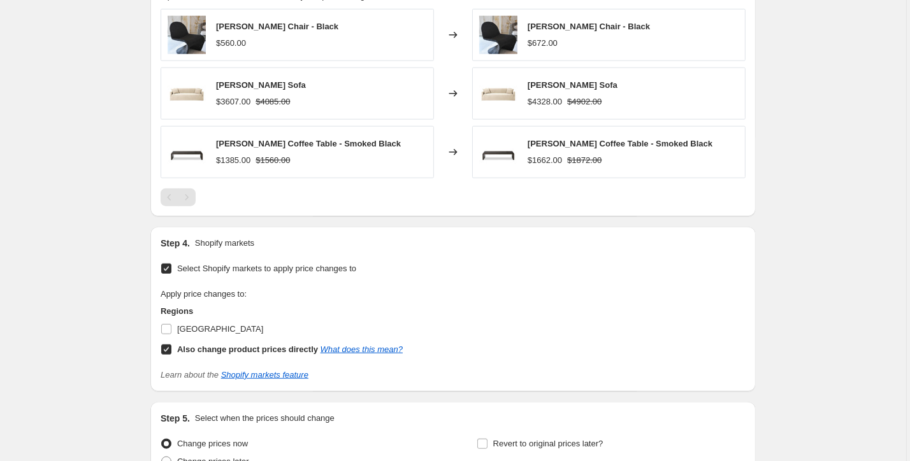
click at [166, 270] on input "Select Shopify markets to apply price changes to" at bounding box center [166, 269] width 10 height 10
checkbox input "false"
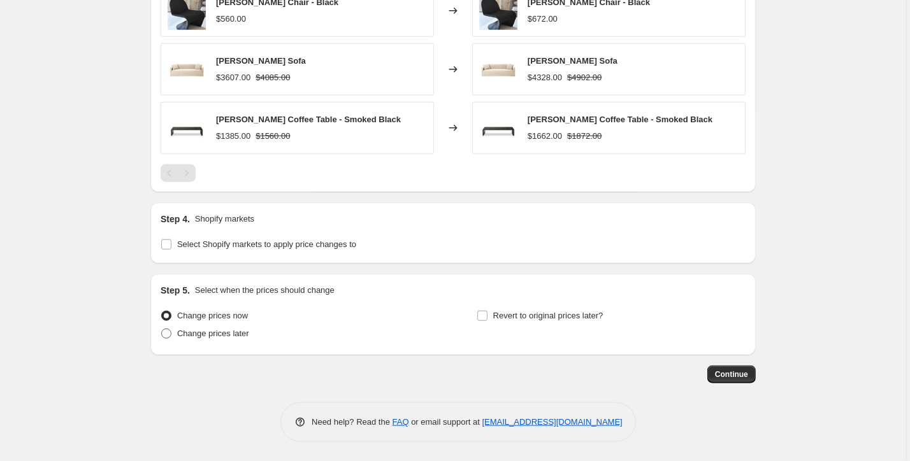
scroll to position [996, 0]
click at [487, 316] on input "Revert to original prices later?" at bounding box center [482, 316] width 10 height 10
checkbox input "true"
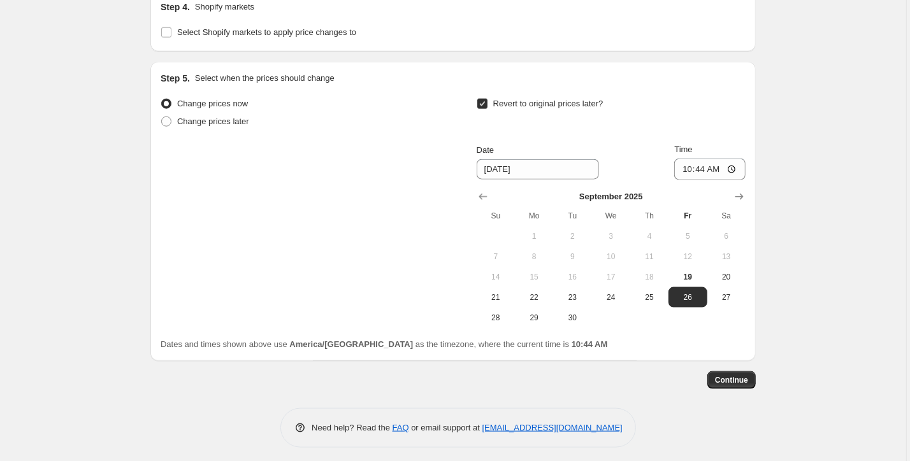
scroll to position [1208, 0]
click at [736, 197] on icon "Show next month, October 2025" at bounding box center [739, 195] width 13 height 13
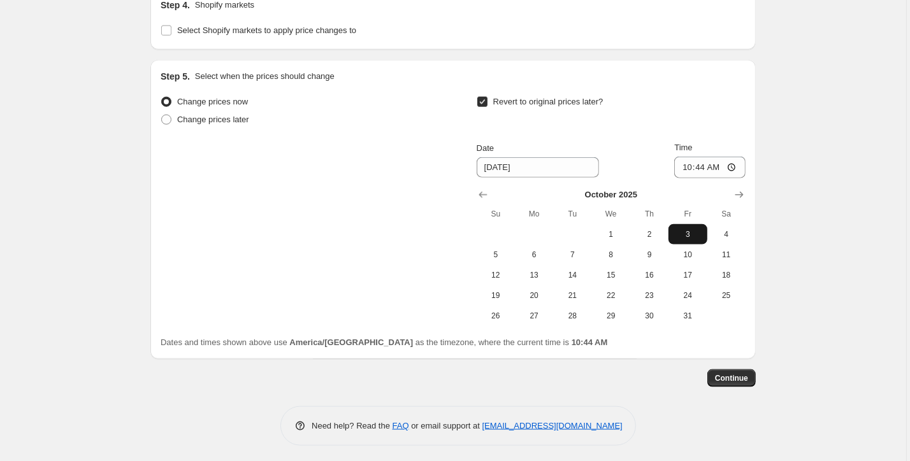
click at [690, 239] on span "3" at bounding box center [688, 234] width 28 height 10
click at [486, 198] on icon "Show previous month, September 2025" at bounding box center [483, 195] width 13 height 13
click at [686, 300] on span "26" at bounding box center [688, 296] width 28 height 10
type input "[DATE]"
click at [733, 374] on button "Continue" at bounding box center [731, 379] width 48 height 18
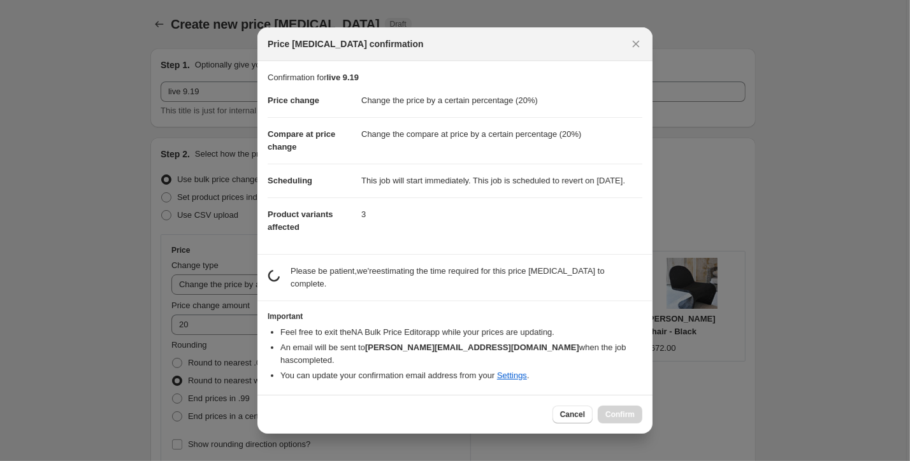
scroll to position [1207, 0]
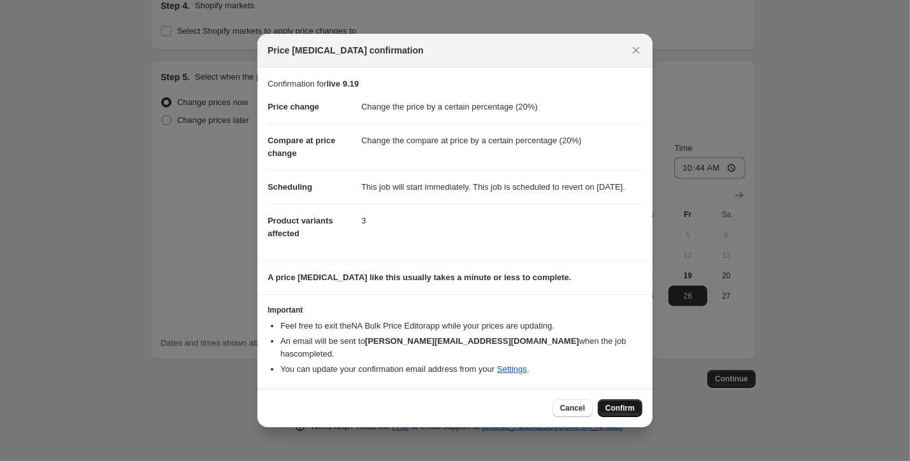
click at [617, 406] on span "Confirm" at bounding box center [620, 408] width 29 height 10
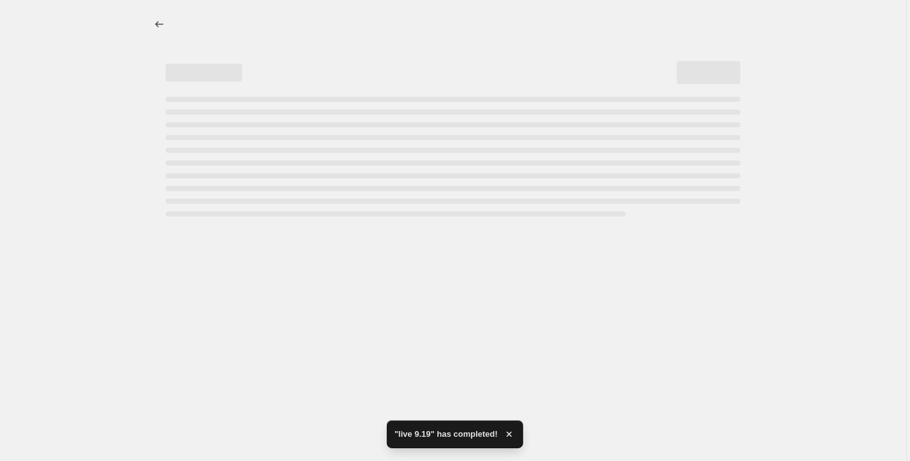
select select "percentage"
